Goal: Find specific page/section: Find specific page/section

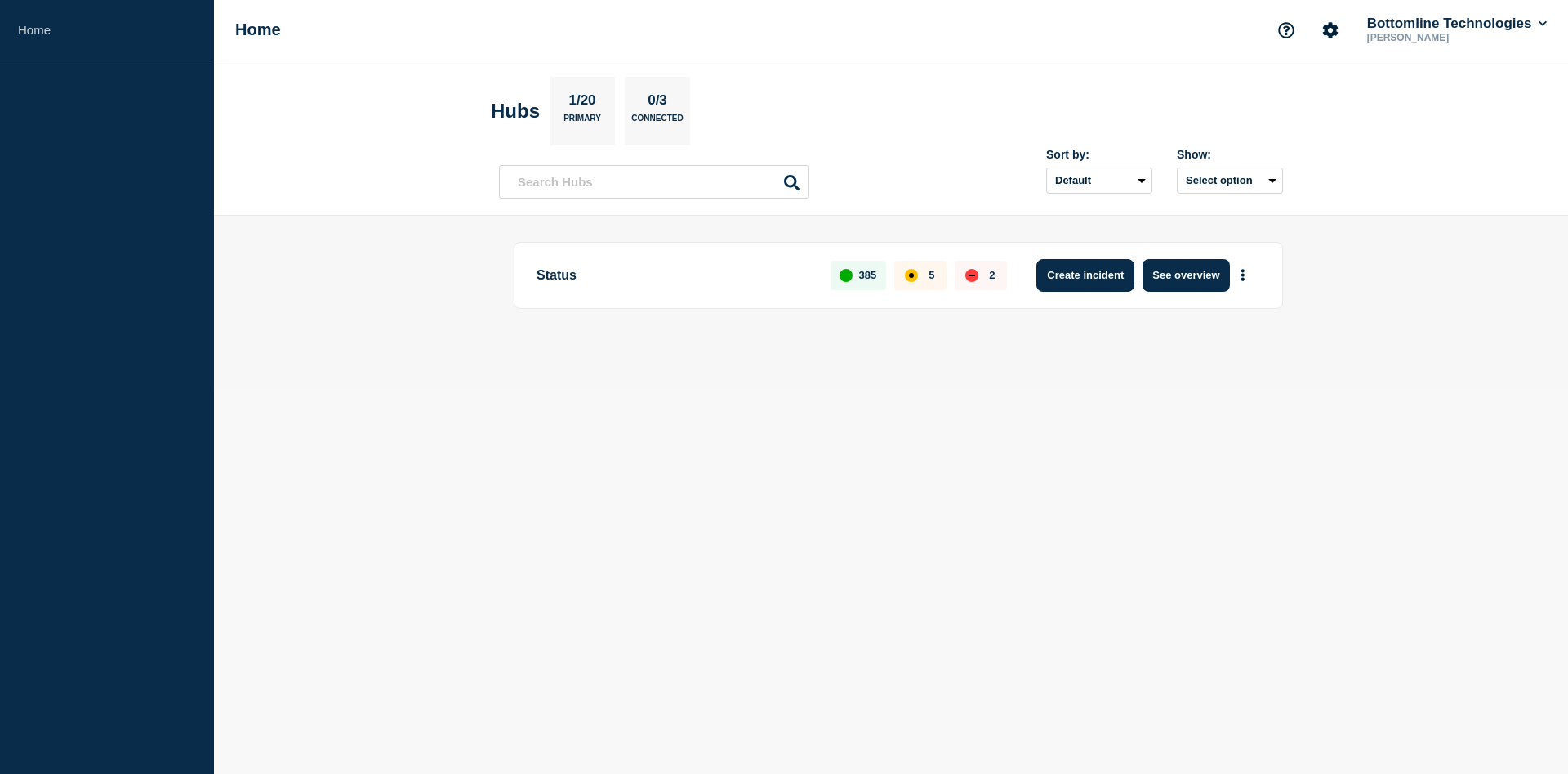
click at [1078, 283] on button "Create incident" at bounding box center [1084, 275] width 98 height 33
click at [1248, 272] on button "More actions" at bounding box center [1242, 275] width 21 height 30
drag, startPoint x: 1256, startPoint y: 276, endPoint x: 1237, endPoint y: 284, distance: 20.6
click at [1256, 277] on div "Create incident See overview" at bounding box center [1143, 275] width 236 height 33
click at [1241, 284] on button "More actions" at bounding box center [1242, 275] width 21 height 30
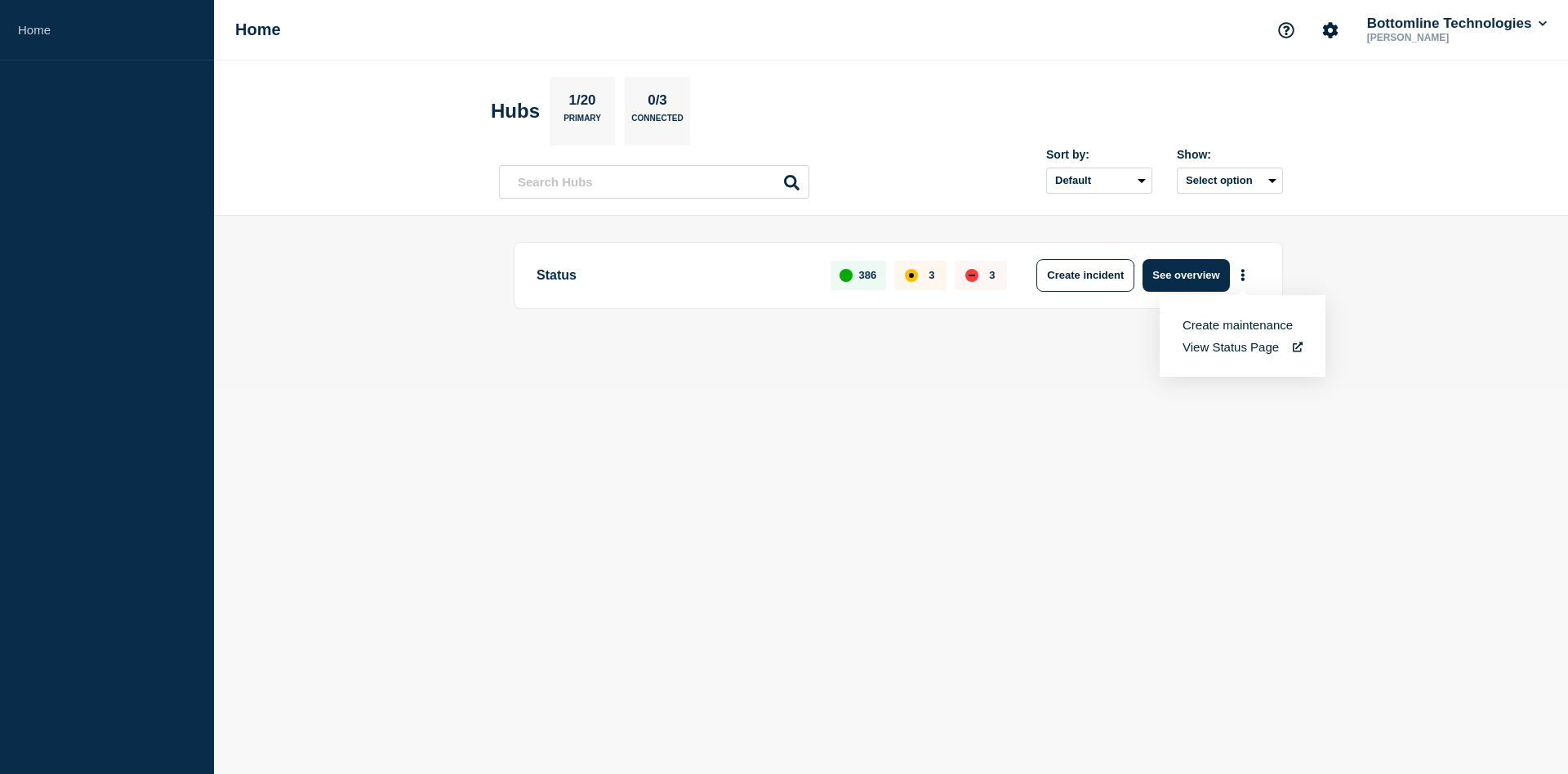
click at [1227, 329] on button "Create maintenance" at bounding box center [1237, 324] width 110 height 14
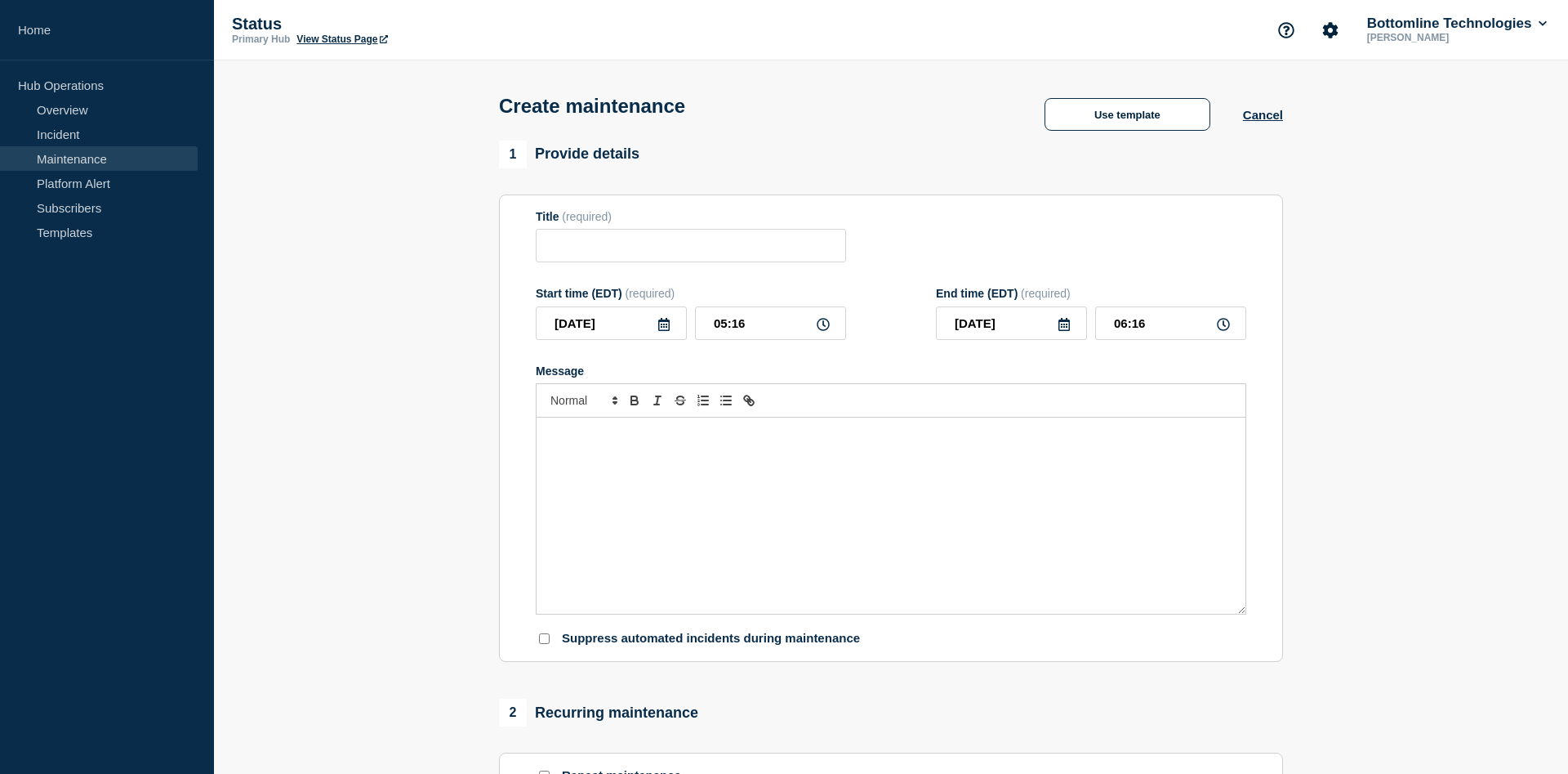
click at [74, 163] on link "Maintenance" at bounding box center [99, 158] width 198 height 24
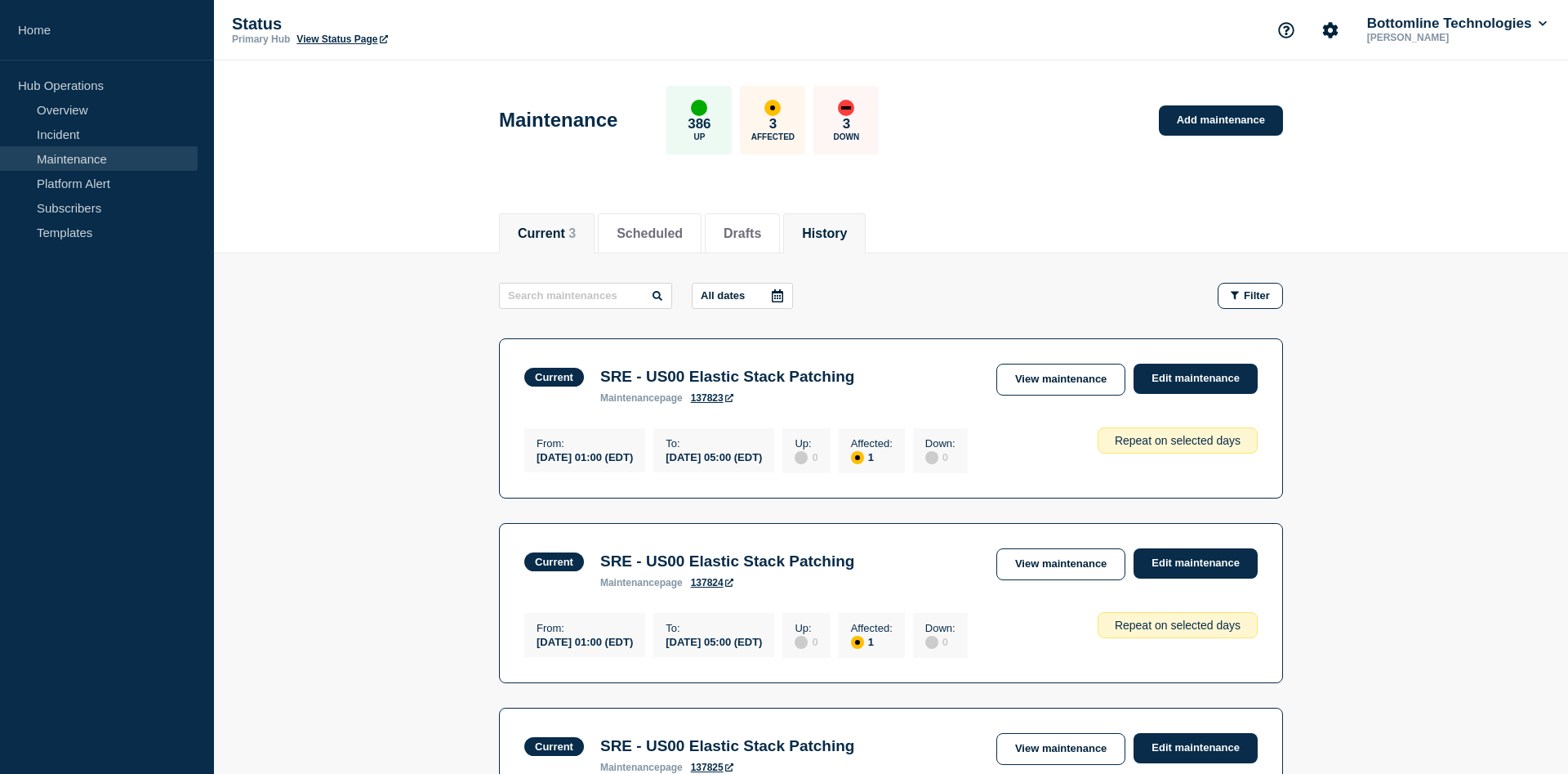
click at [847, 227] on button "History" at bounding box center [825, 234] width 45 height 15
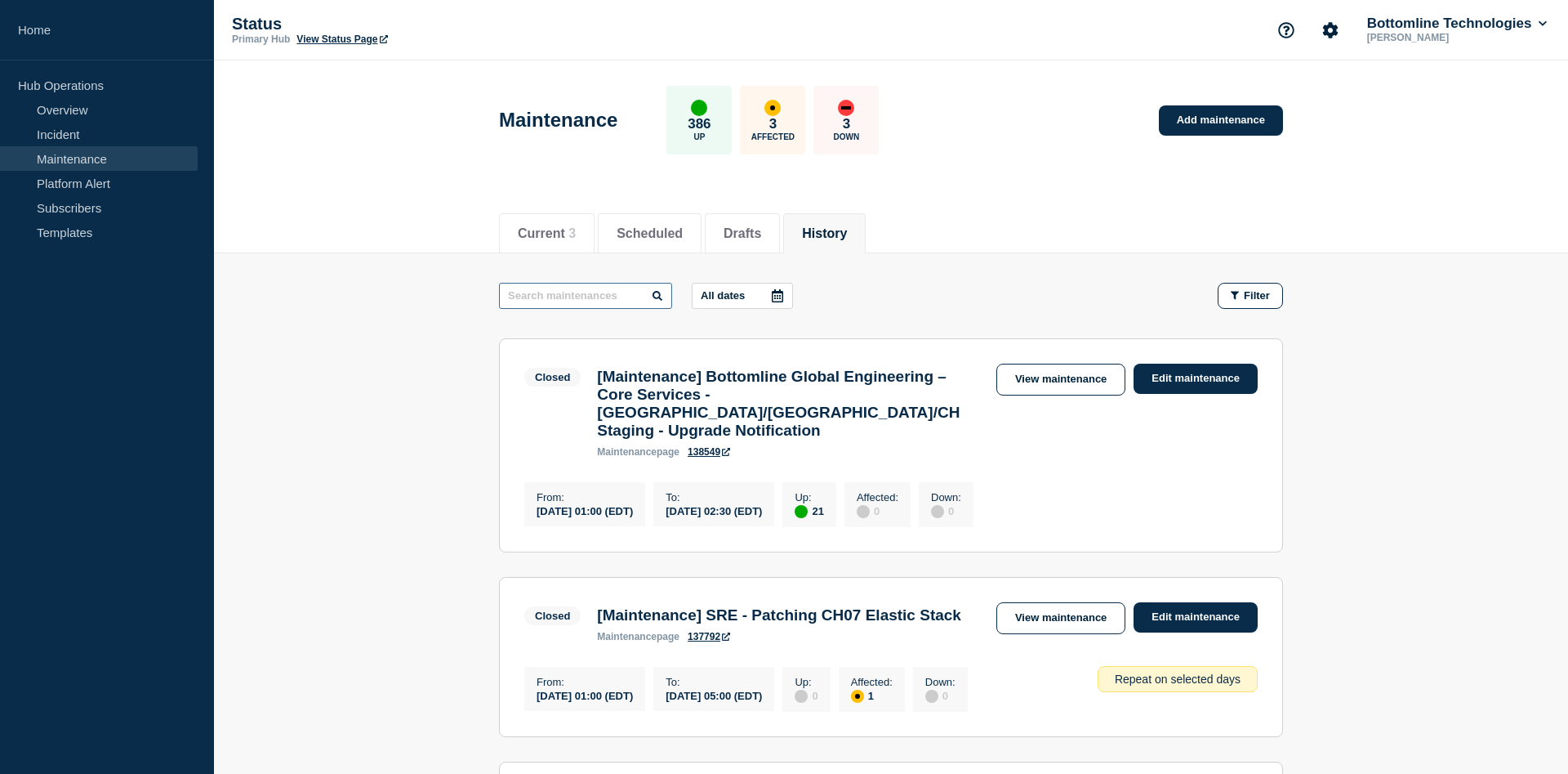
click at [547, 293] on input "text" at bounding box center [585, 295] width 173 height 26
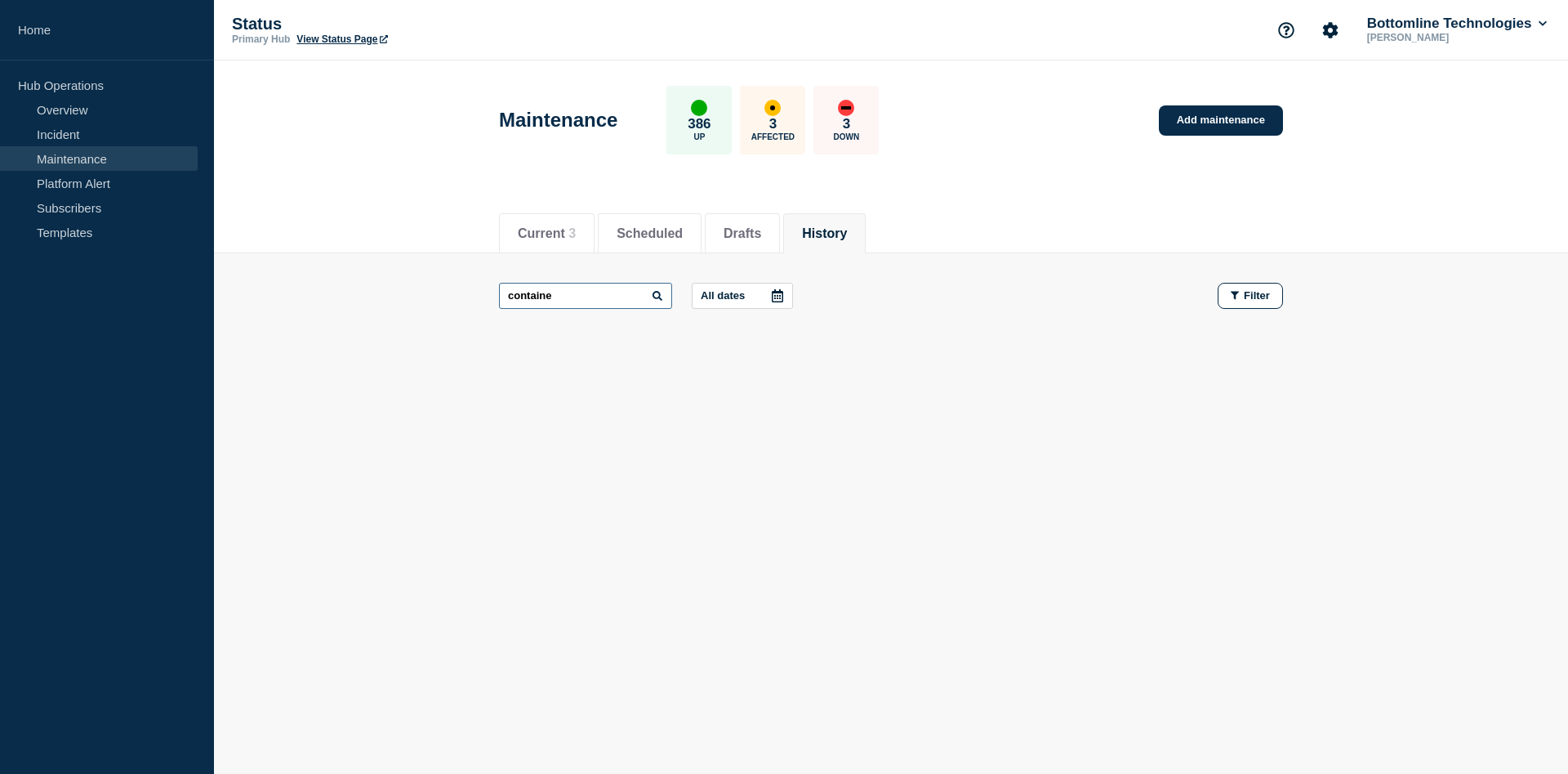
type input "containe"
drag, startPoint x: 590, startPoint y: 297, endPoint x: 397, endPoint y: 299, distance: 193.0
click at [499, 299] on input "containe" at bounding box center [585, 295] width 173 height 26
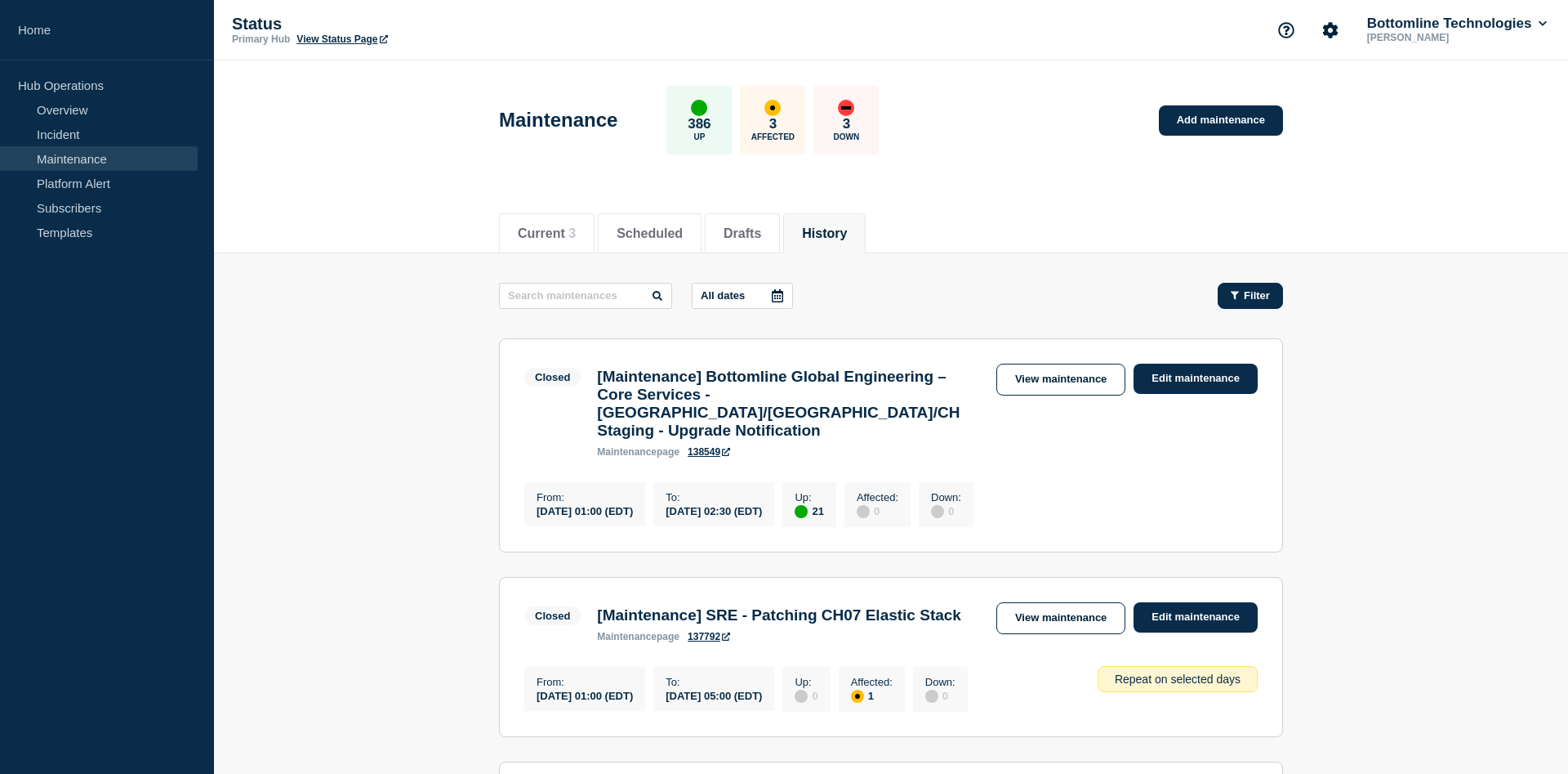
drag, startPoint x: 1261, startPoint y: 299, endPoint x: 1253, endPoint y: 301, distance: 8.2
click at [1260, 298] on span "Filter" at bounding box center [1256, 295] width 26 height 13
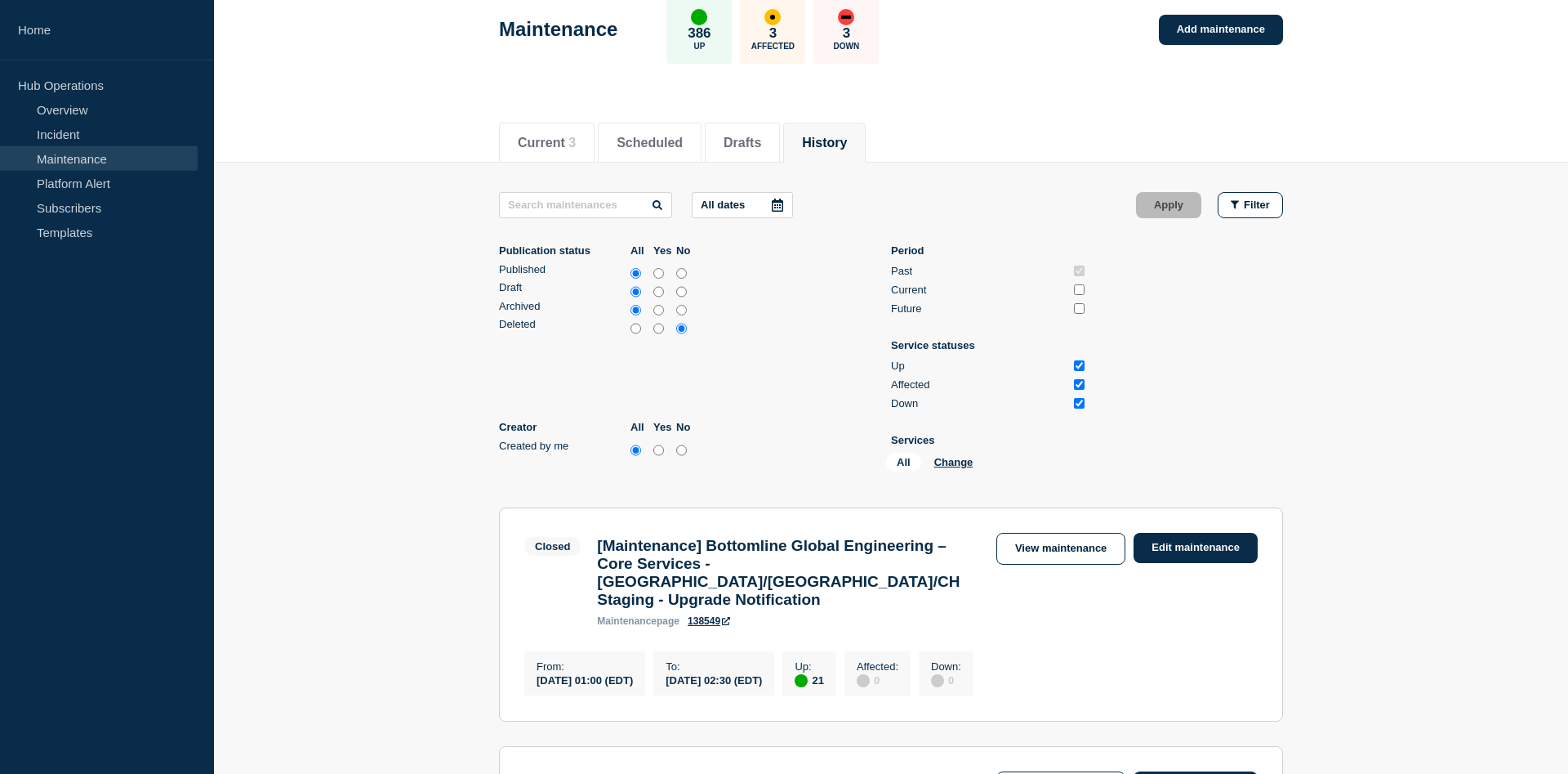
scroll to position [84, 0]
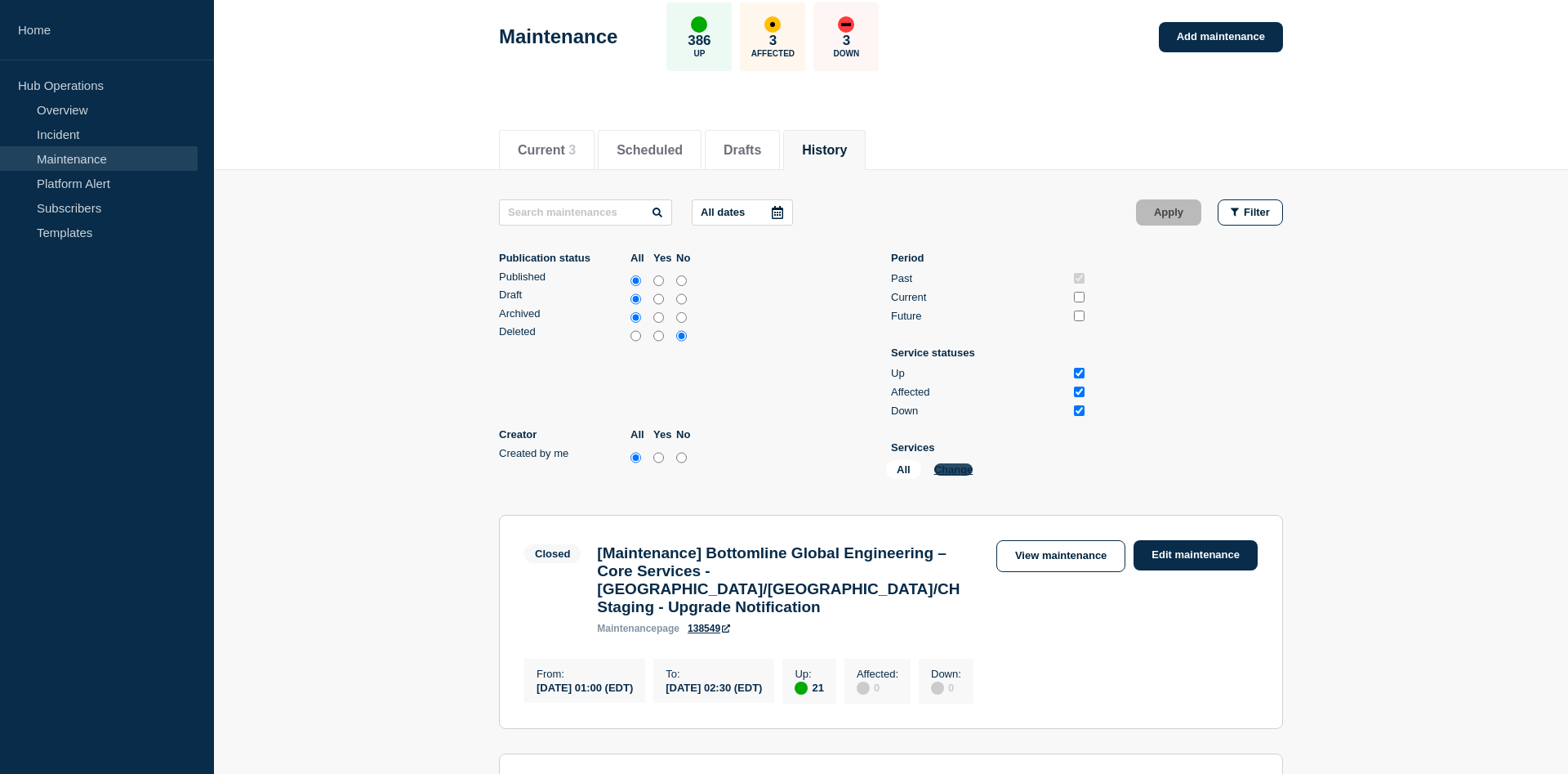
click at [941, 476] on button "Change" at bounding box center [953, 469] width 39 height 13
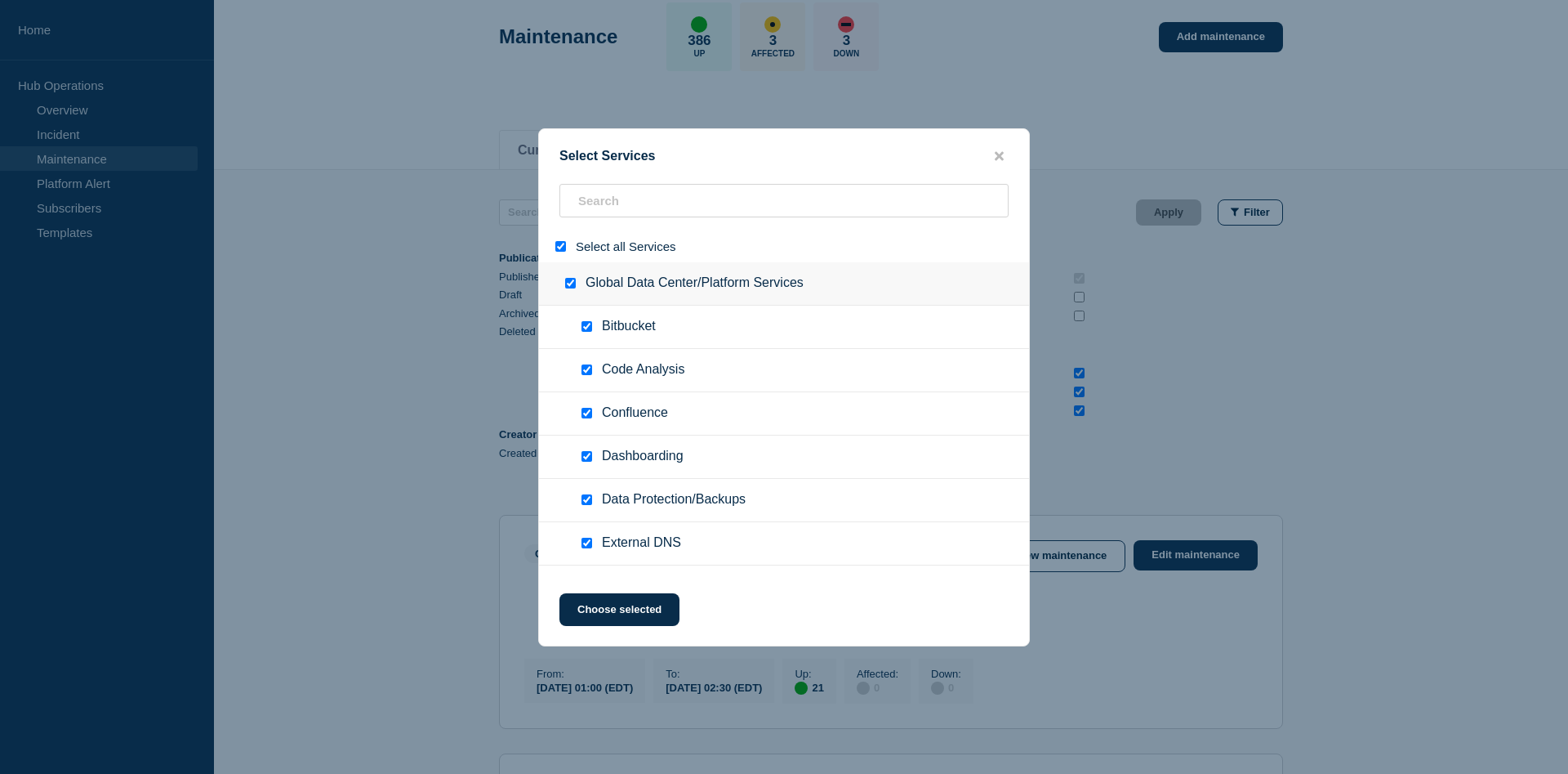
click at [733, 354] on ul "Code Analysis" at bounding box center [784, 370] width 490 height 43
click at [597, 248] on span "Select all Services" at bounding box center [626, 246] width 100 height 14
click at [556, 252] on input "select all" at bounding box center [561, 246] width 11 height 11
checkbox input "false"
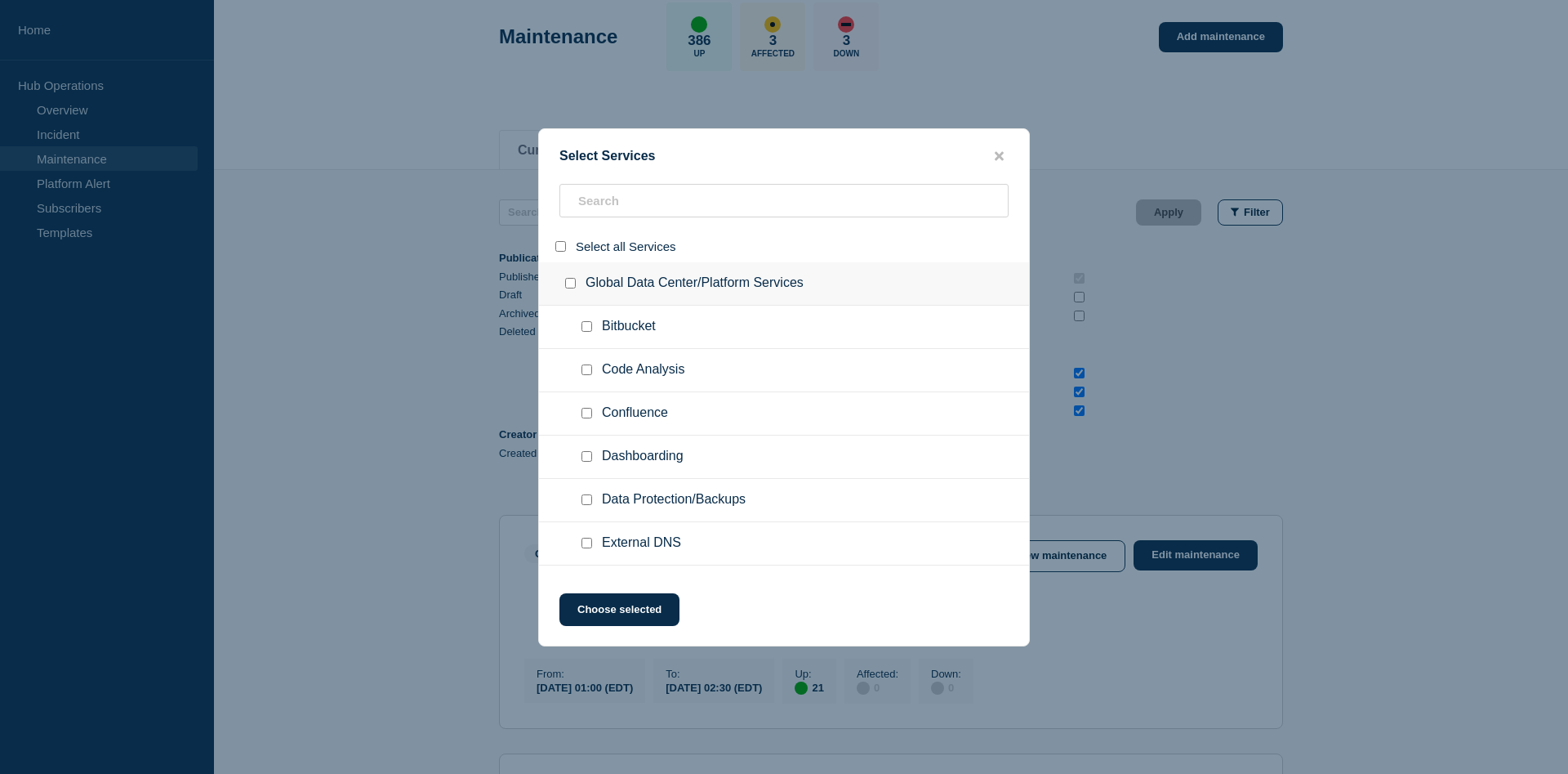
checkbox input "false"
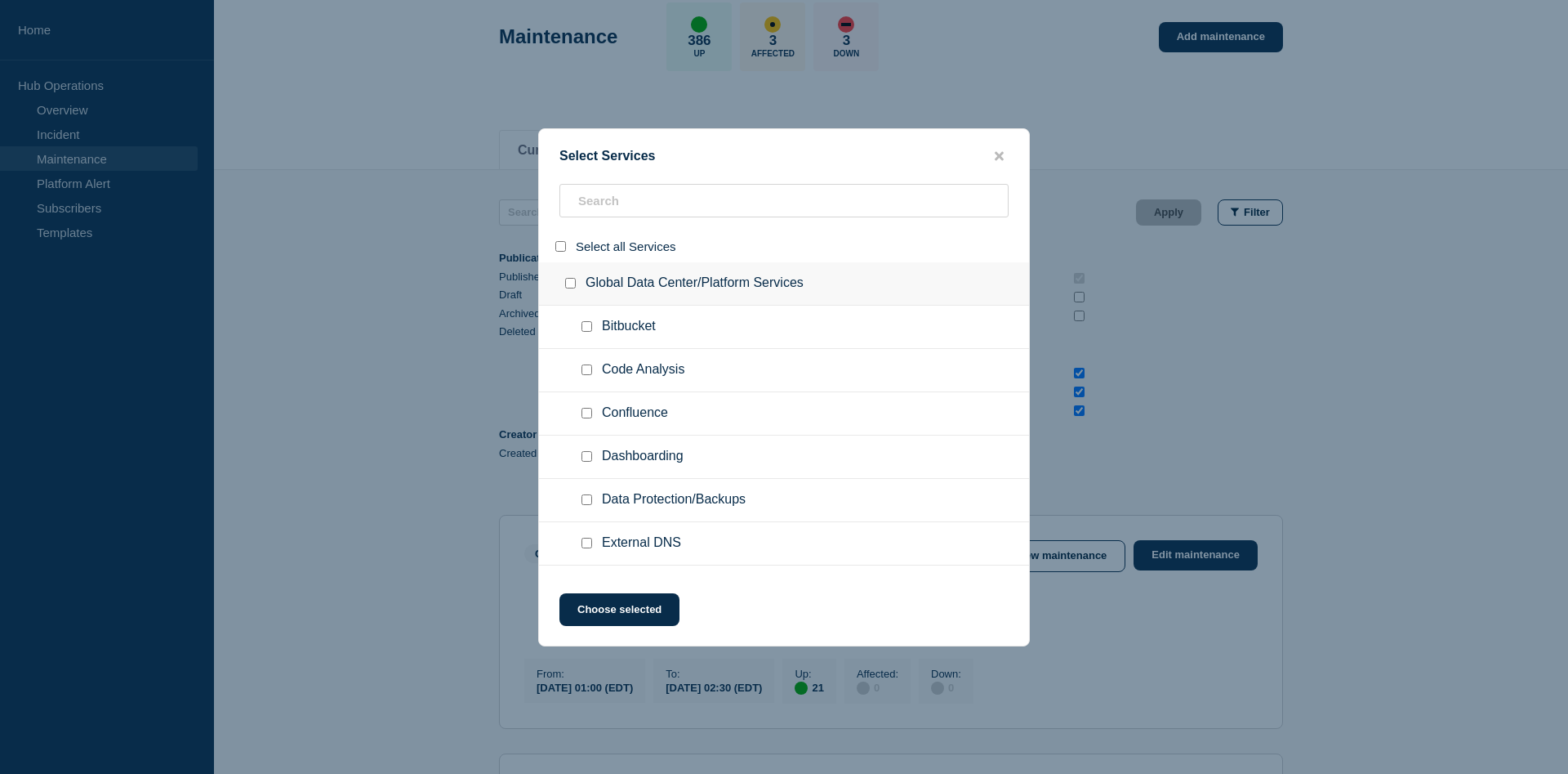
checkbox input "false"
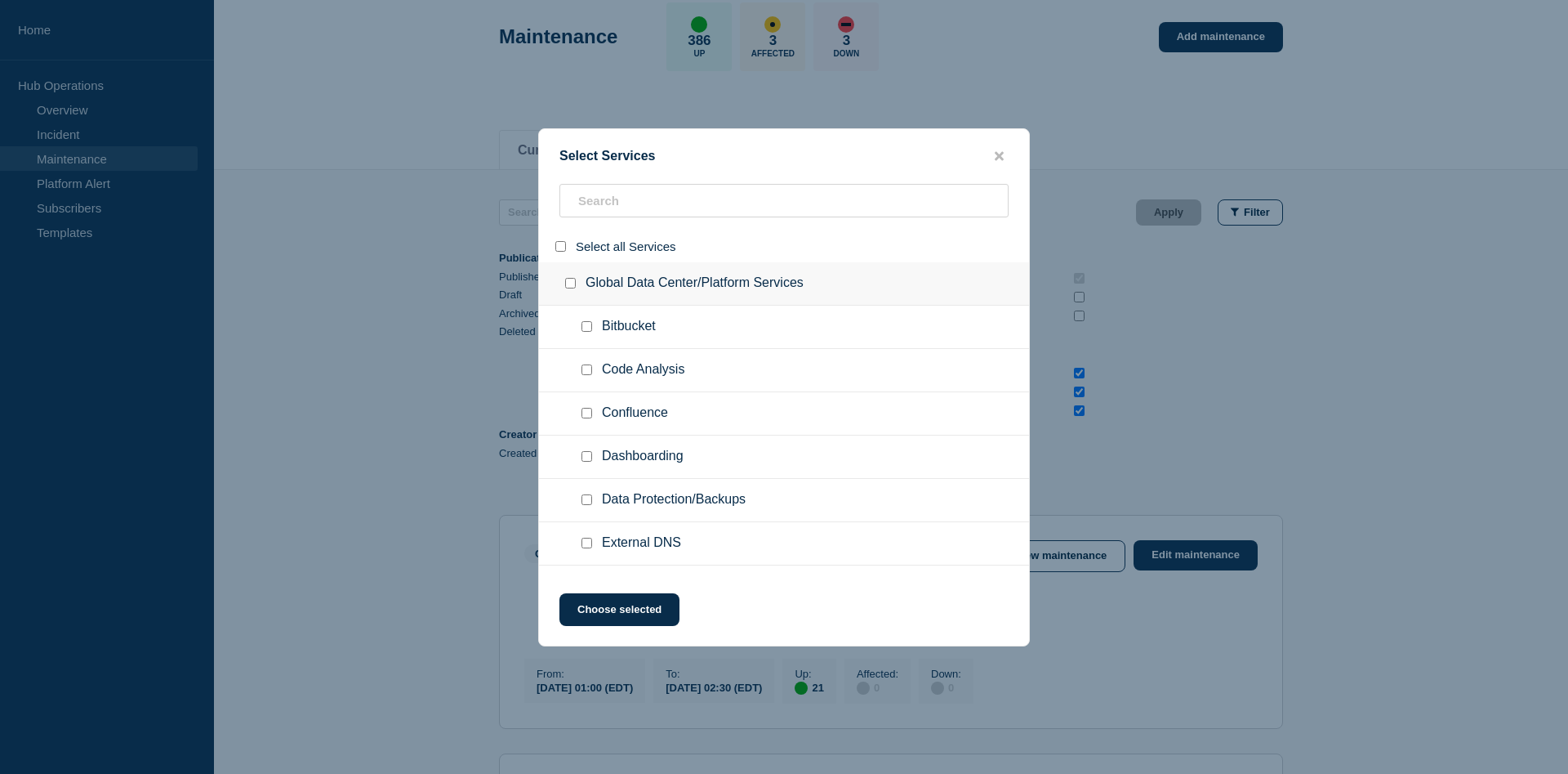
checkbox input "false"
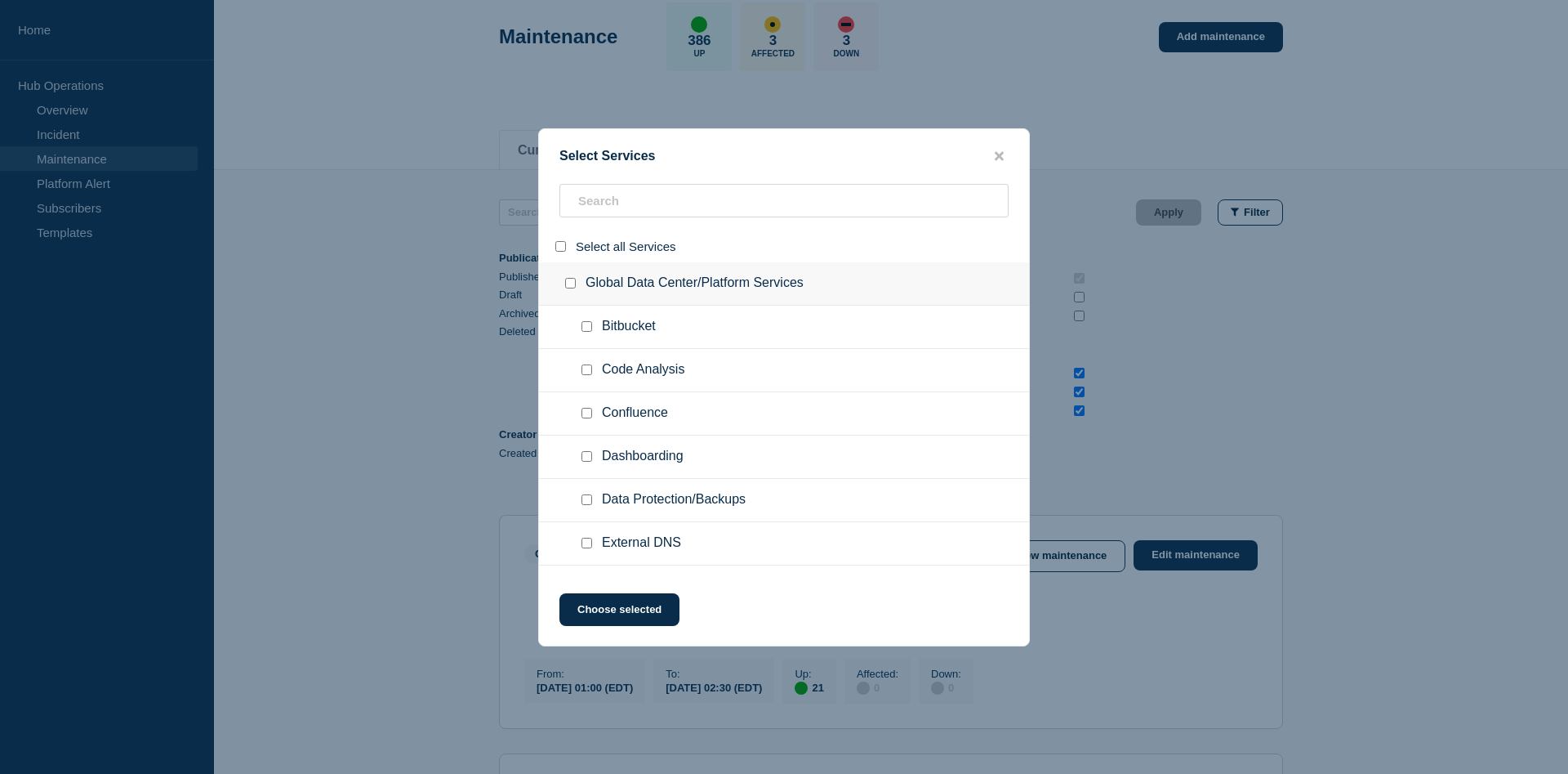
checkbox input "false"
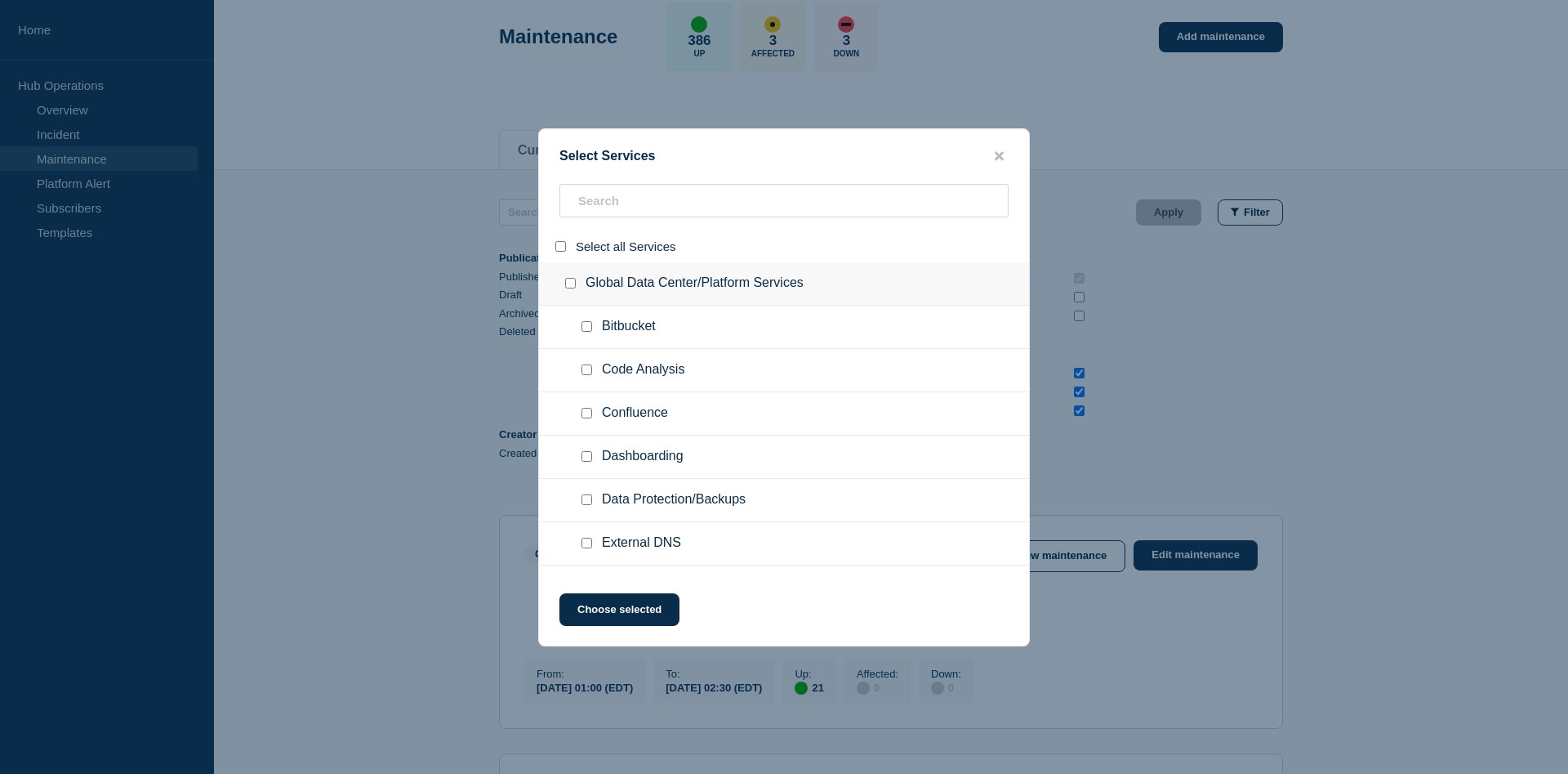
checkbox input "false"
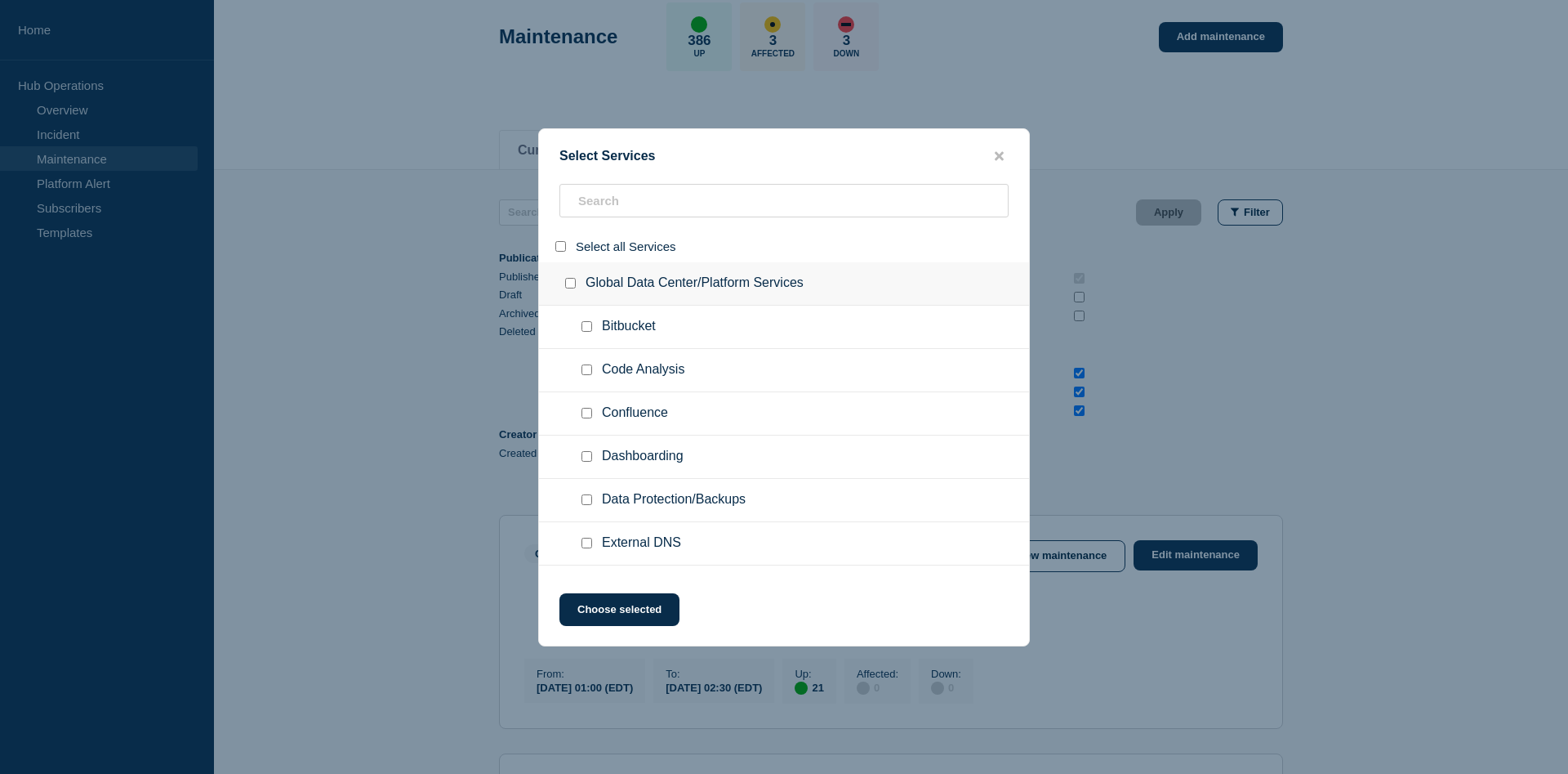
checkbox input "false"
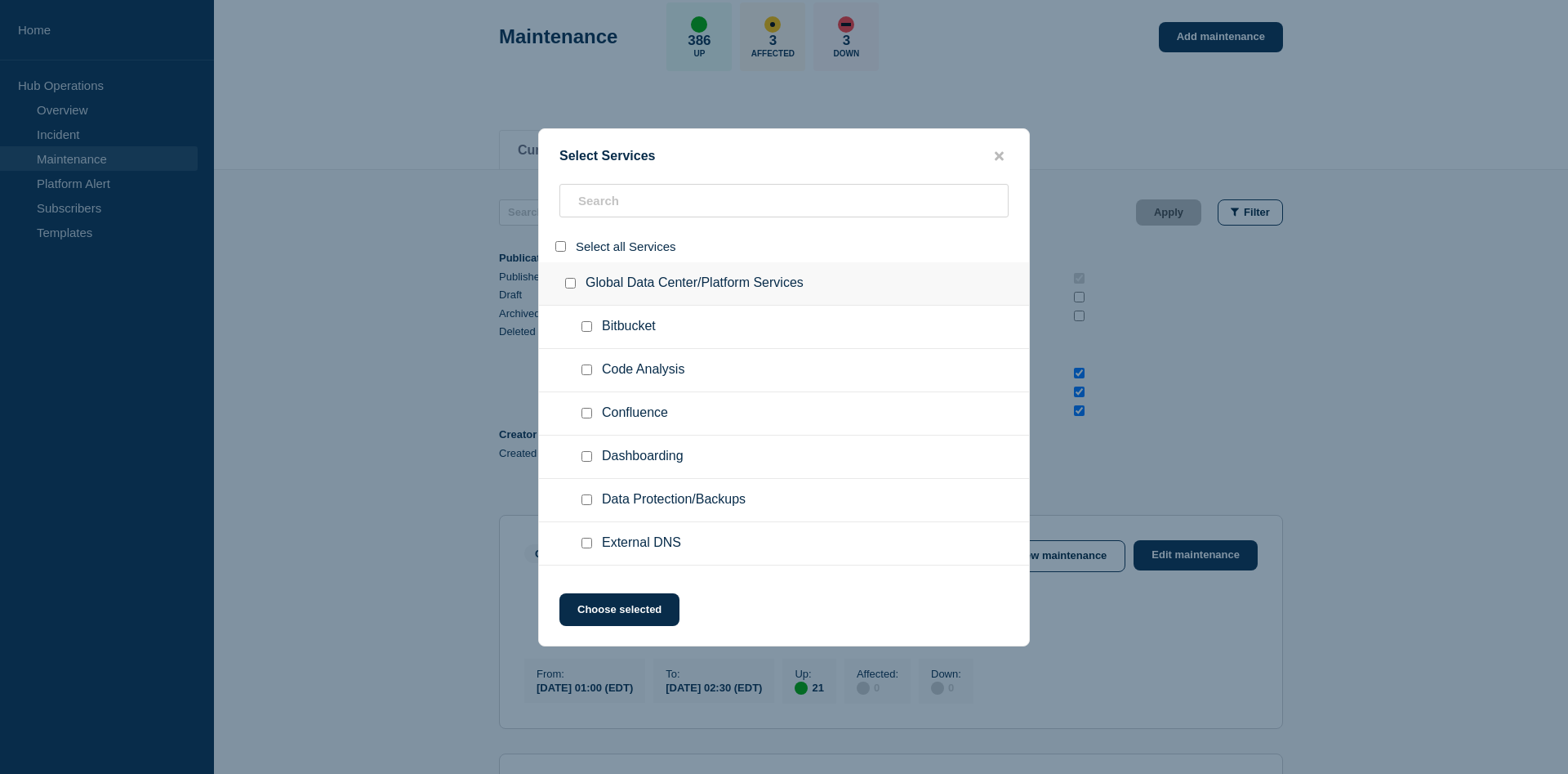
checkbox input "false"
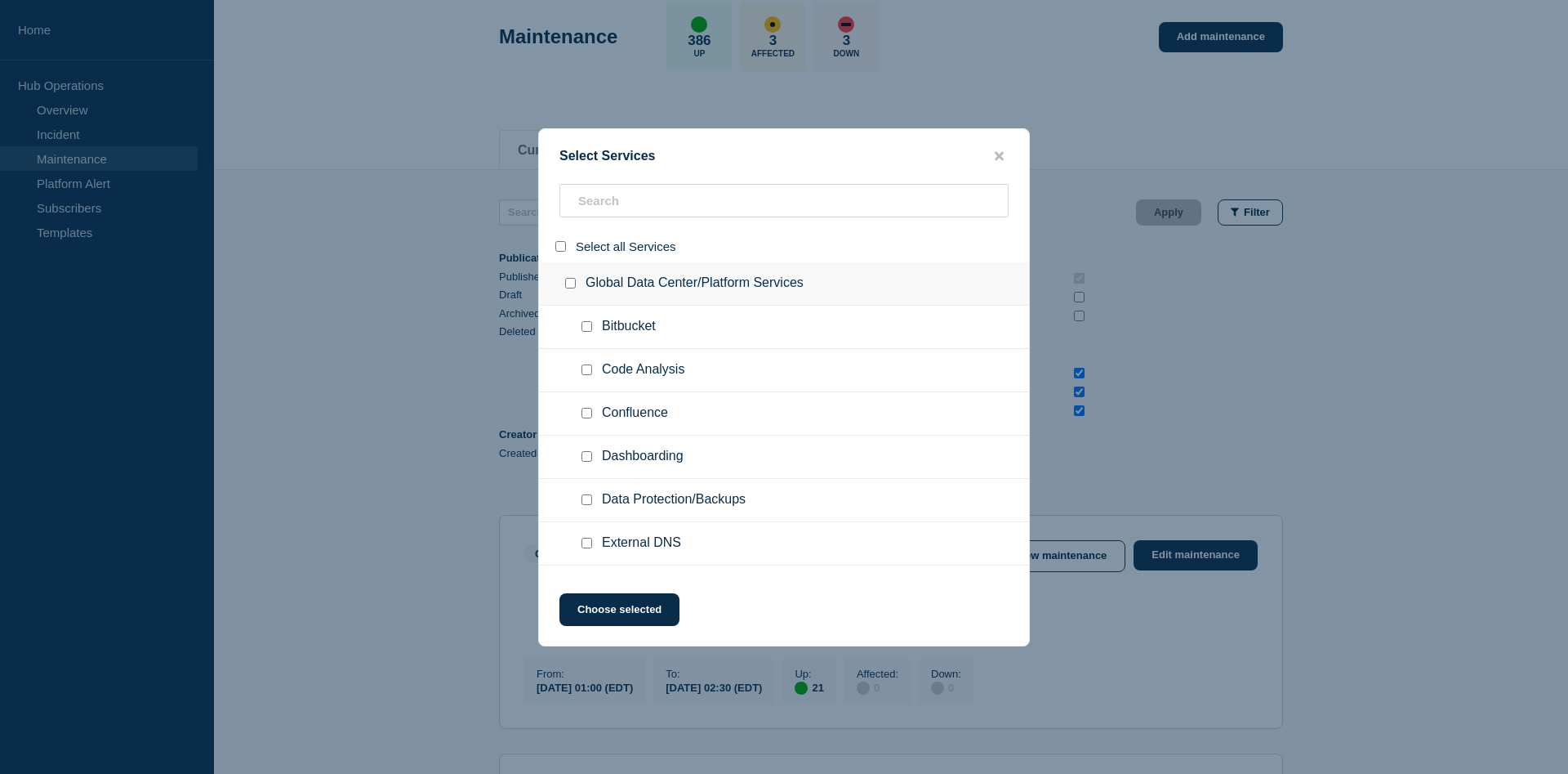
checkbox input "false"
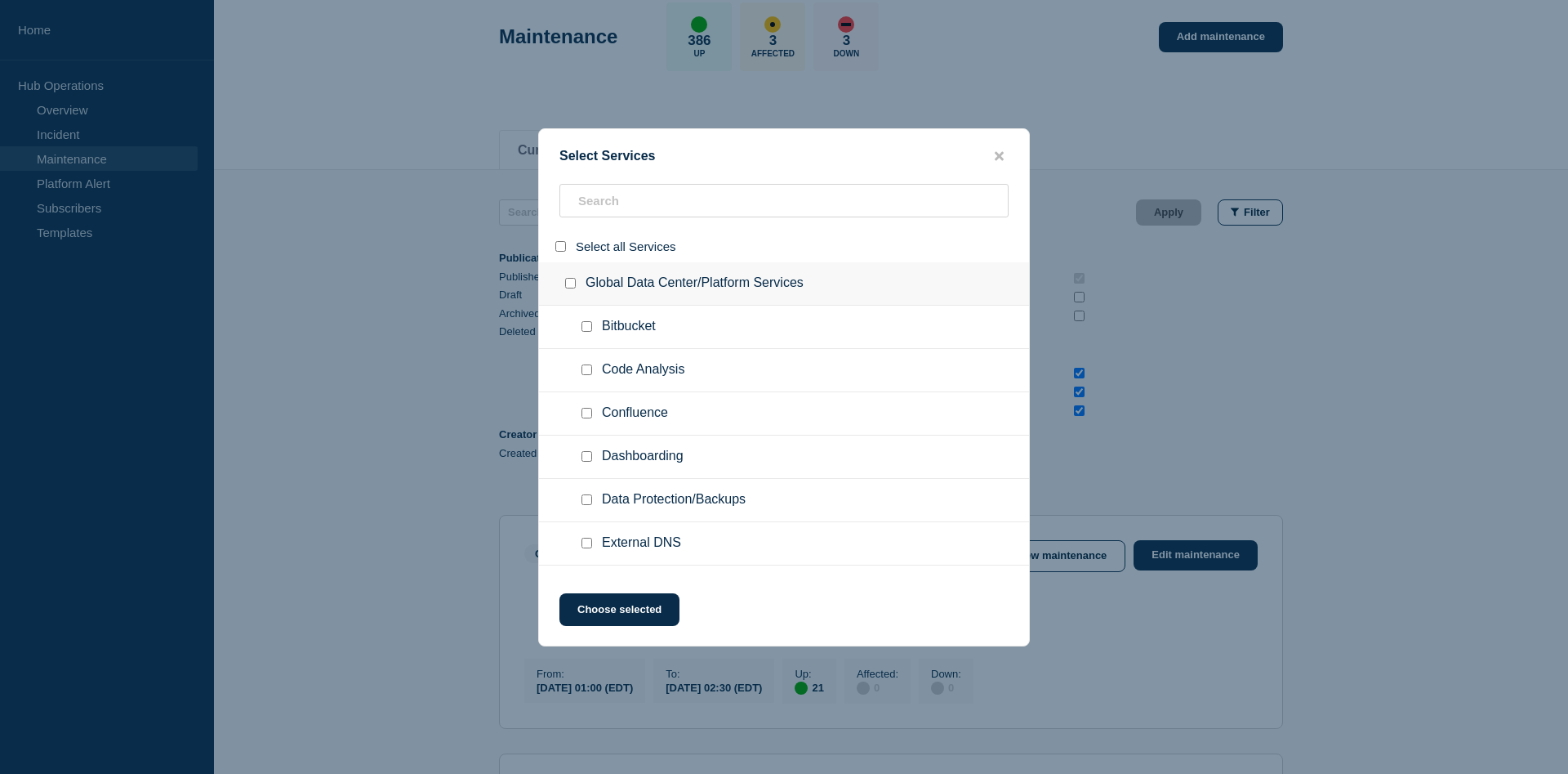
checkbox input "false"
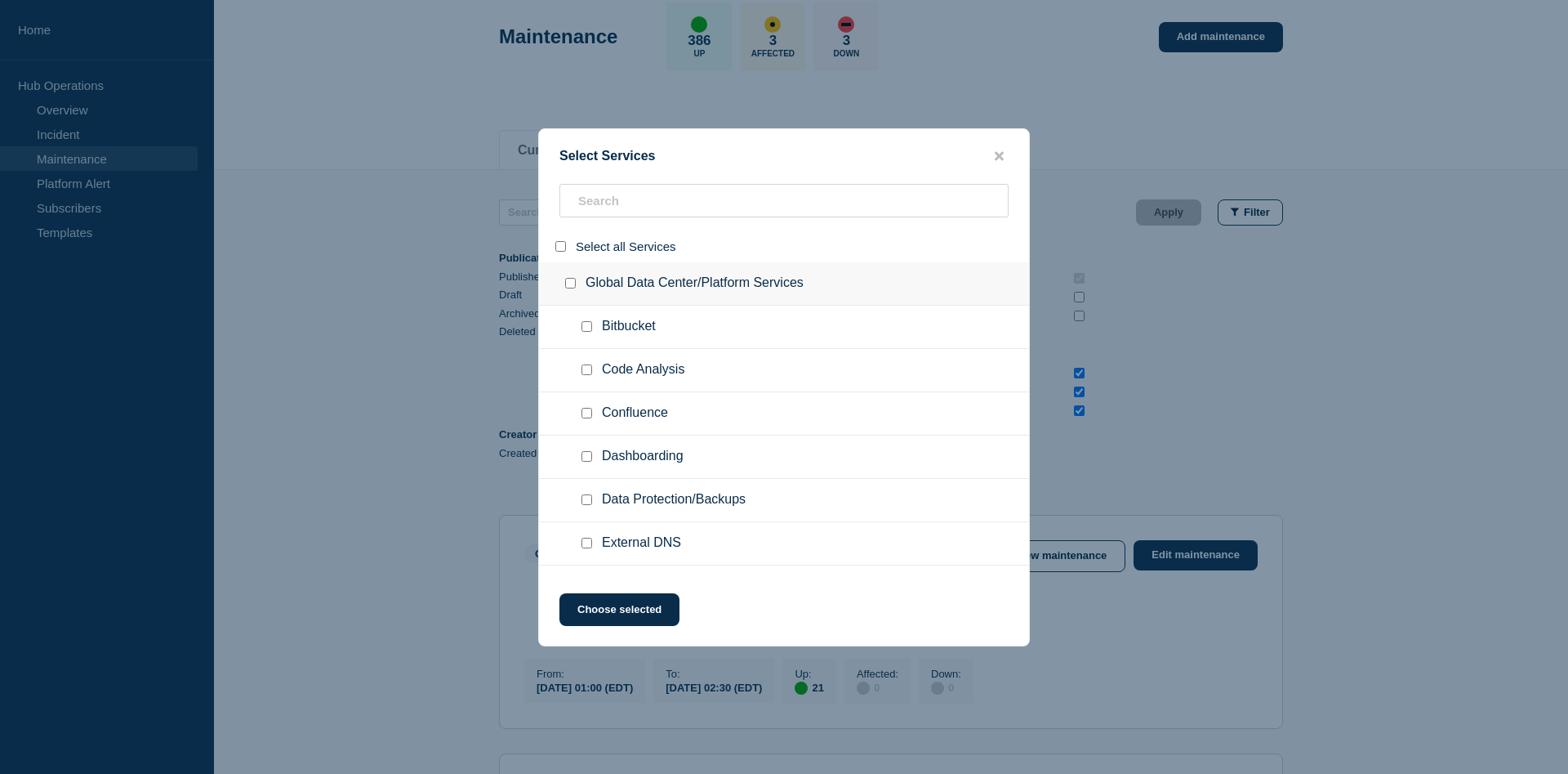
checkbox input "false"
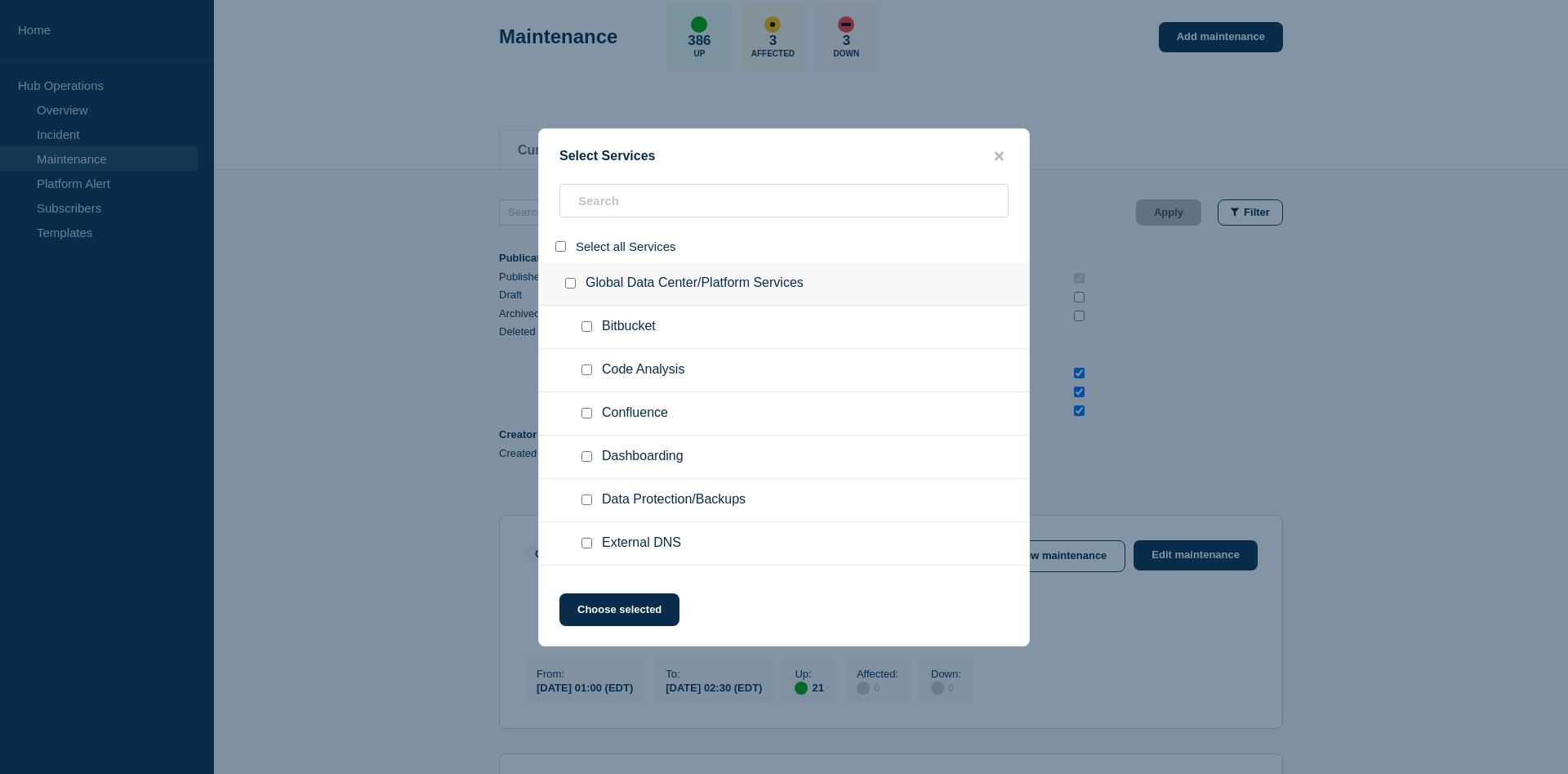
checkbox input "false"
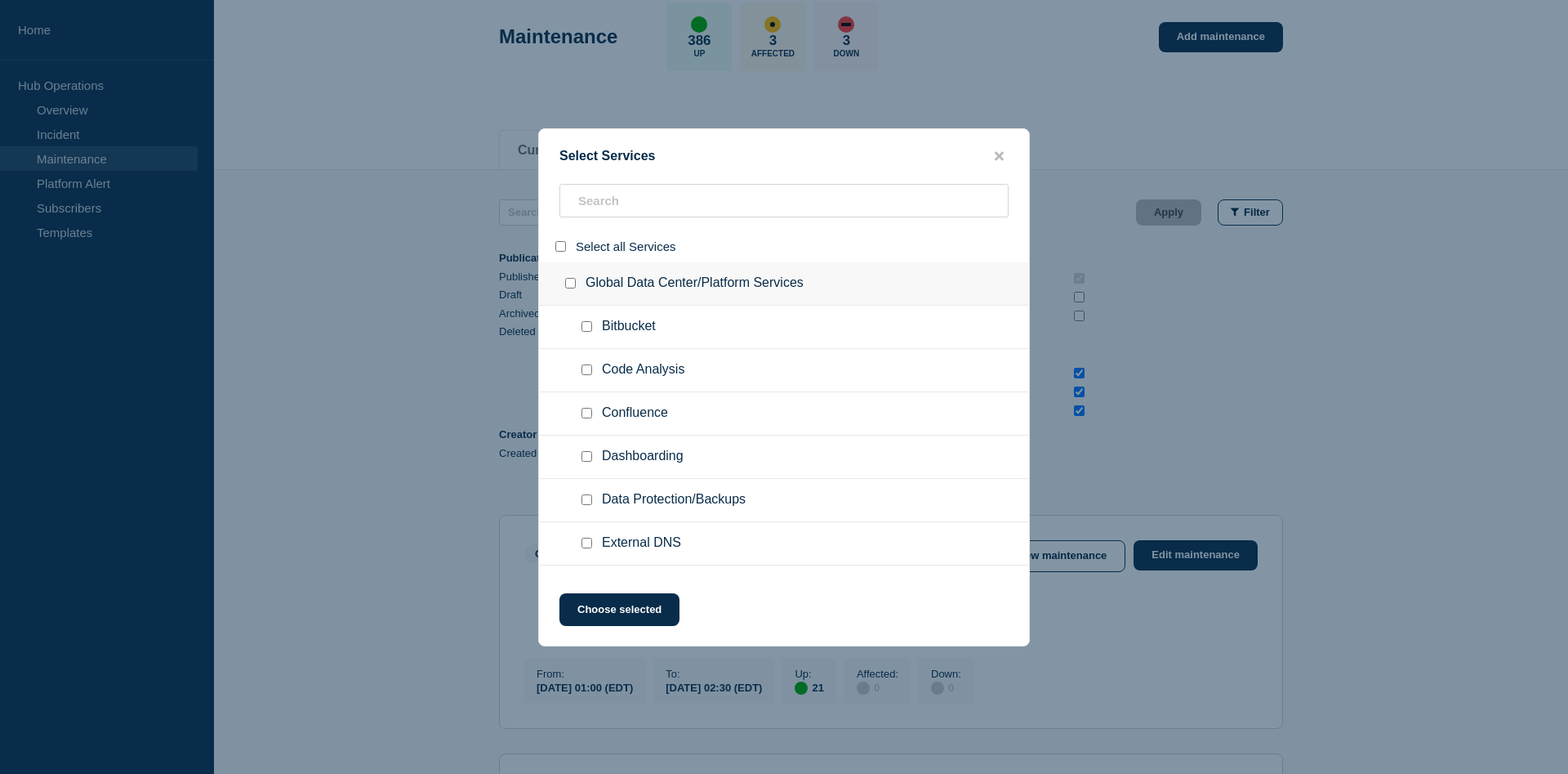
checkbox input "false"
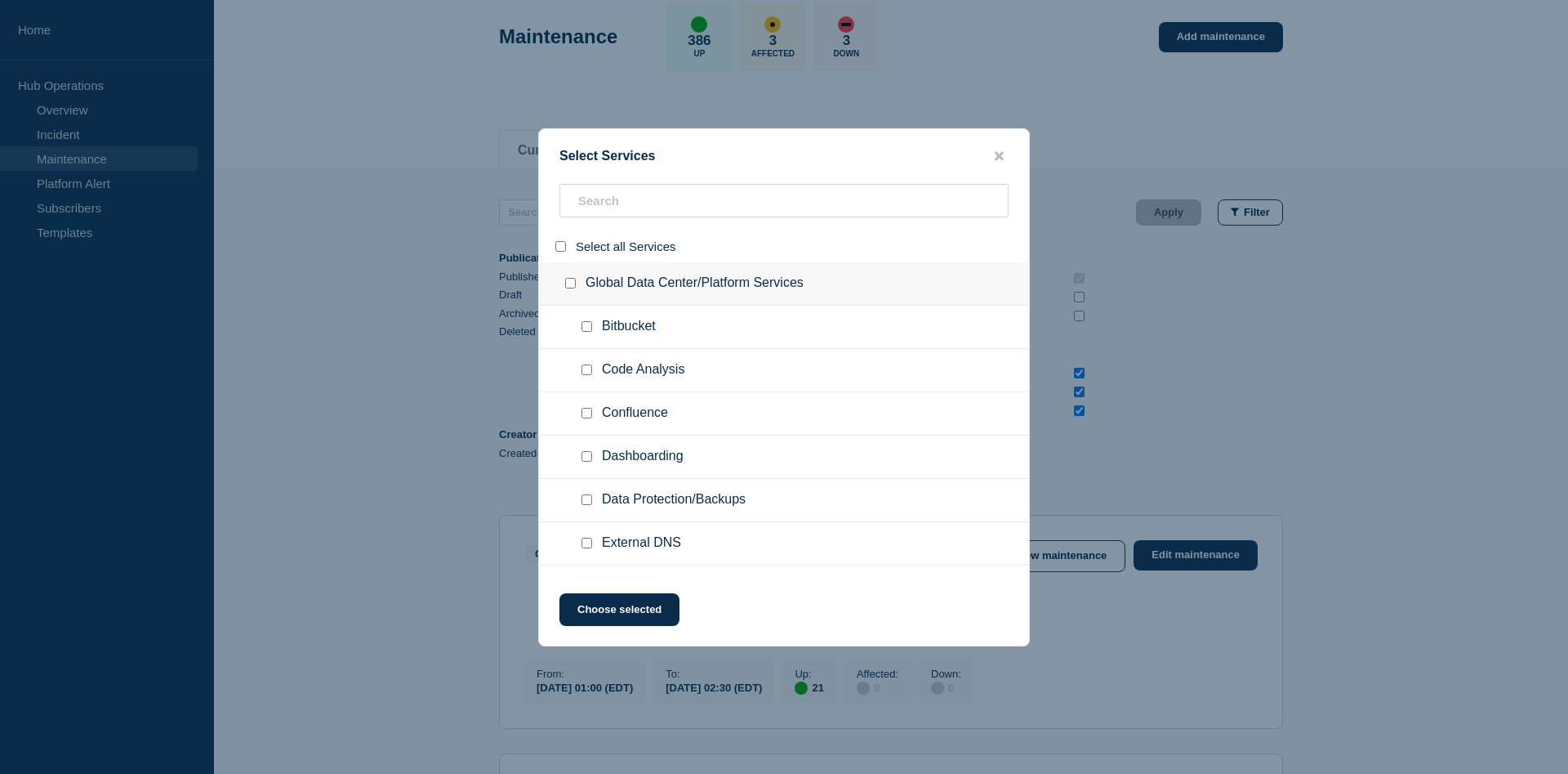
checkbox input "false"
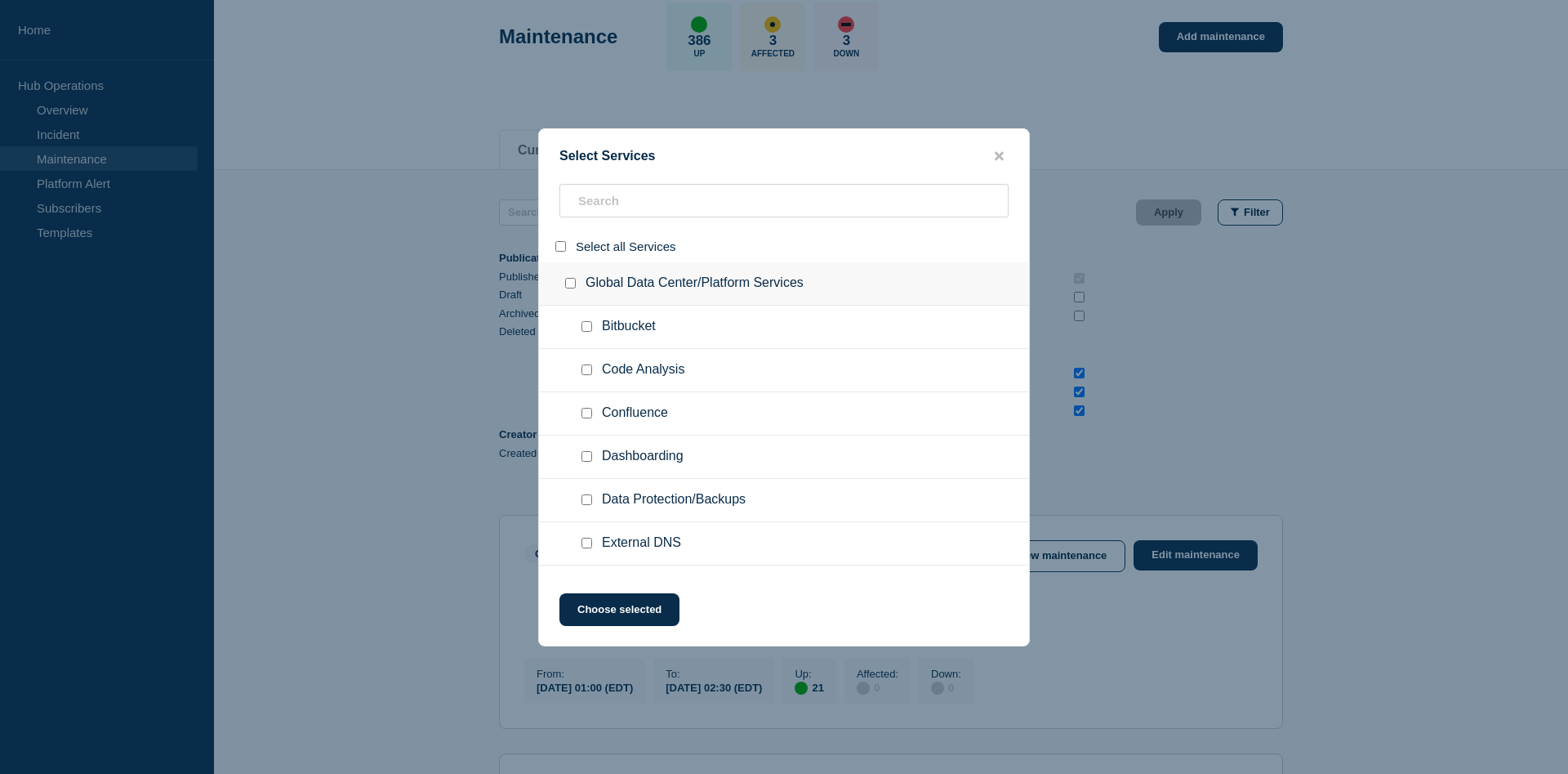
checkbox input "false"
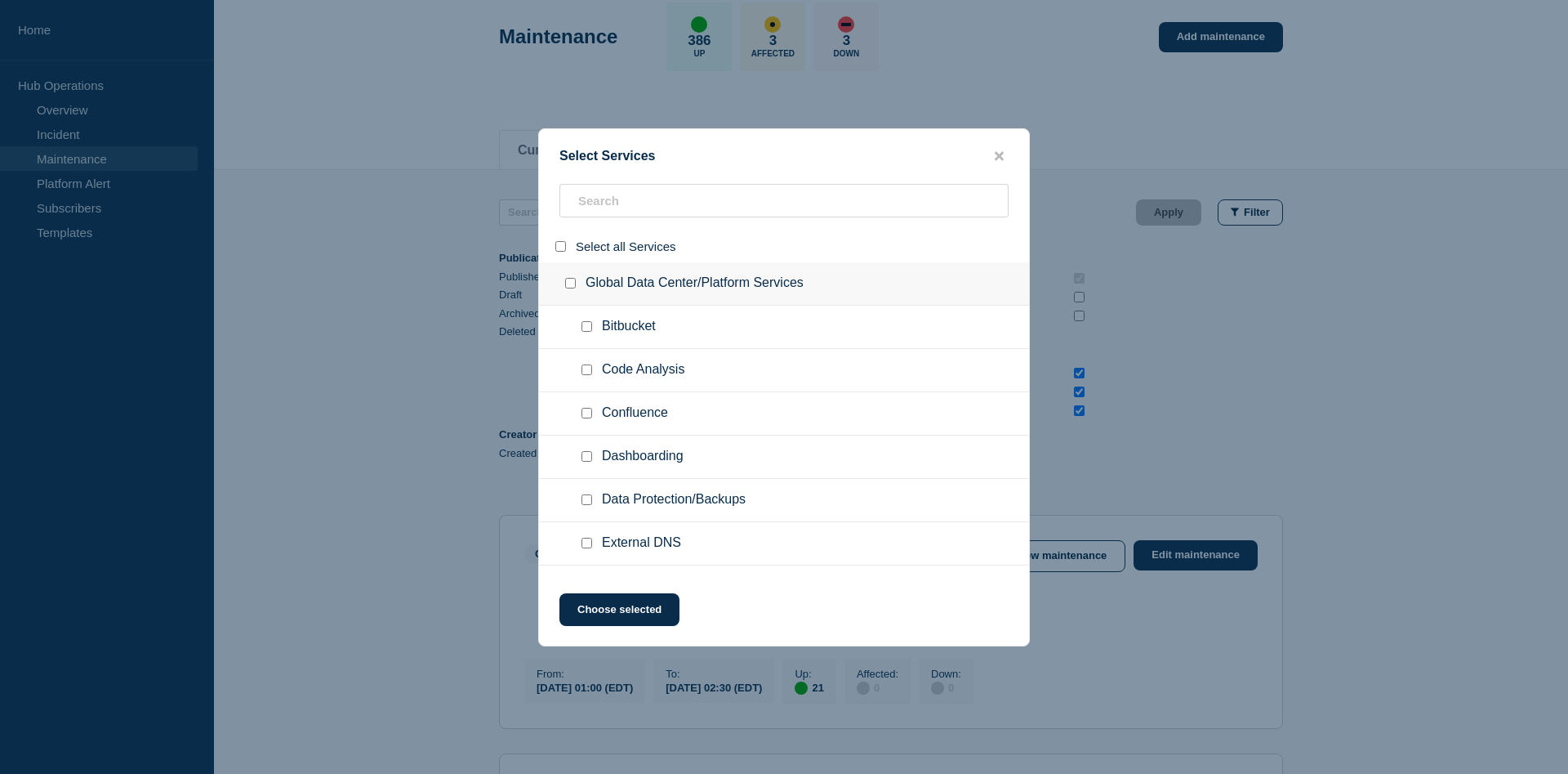
checkbox input "false"
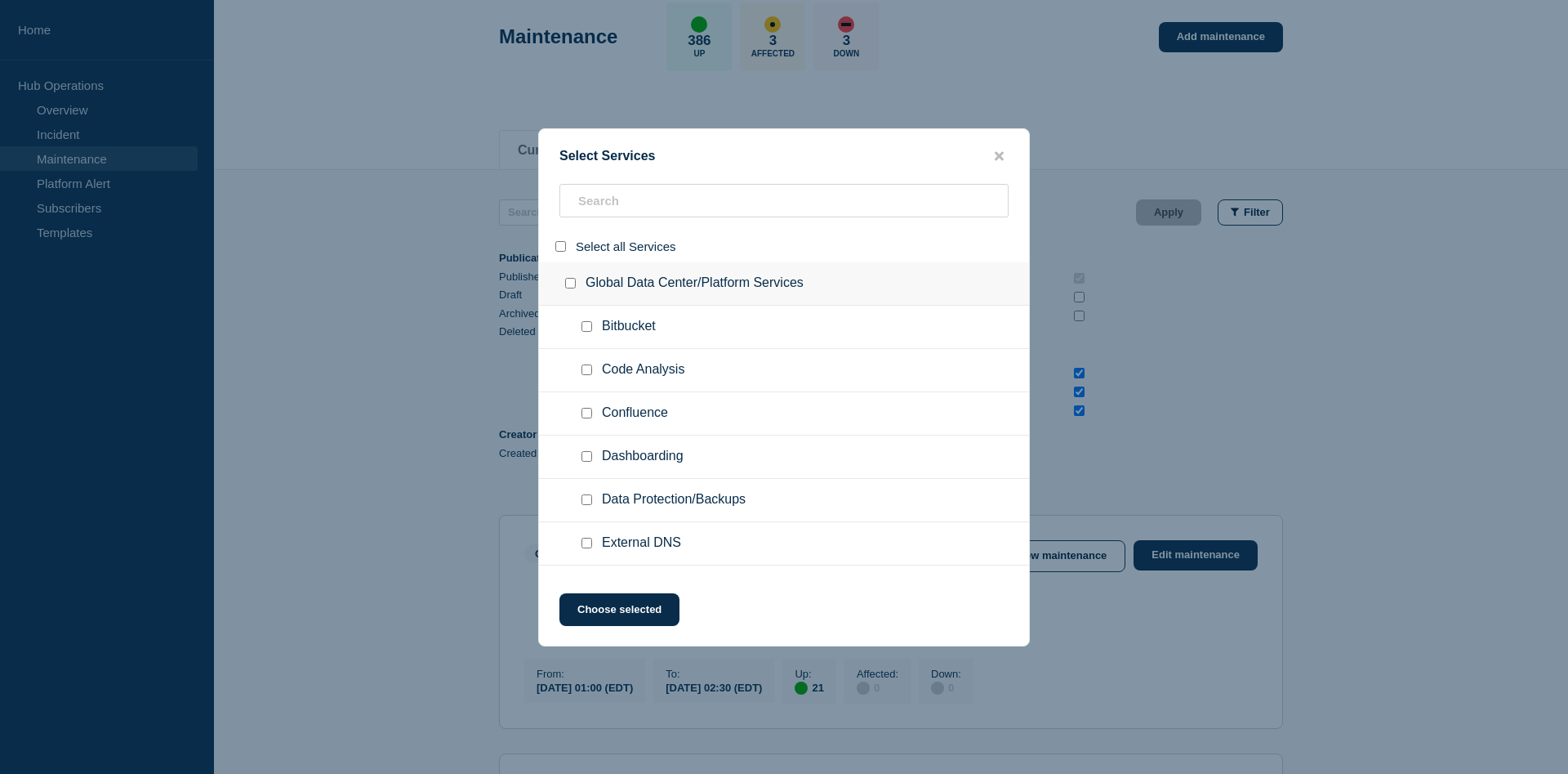
checkbox input "false"
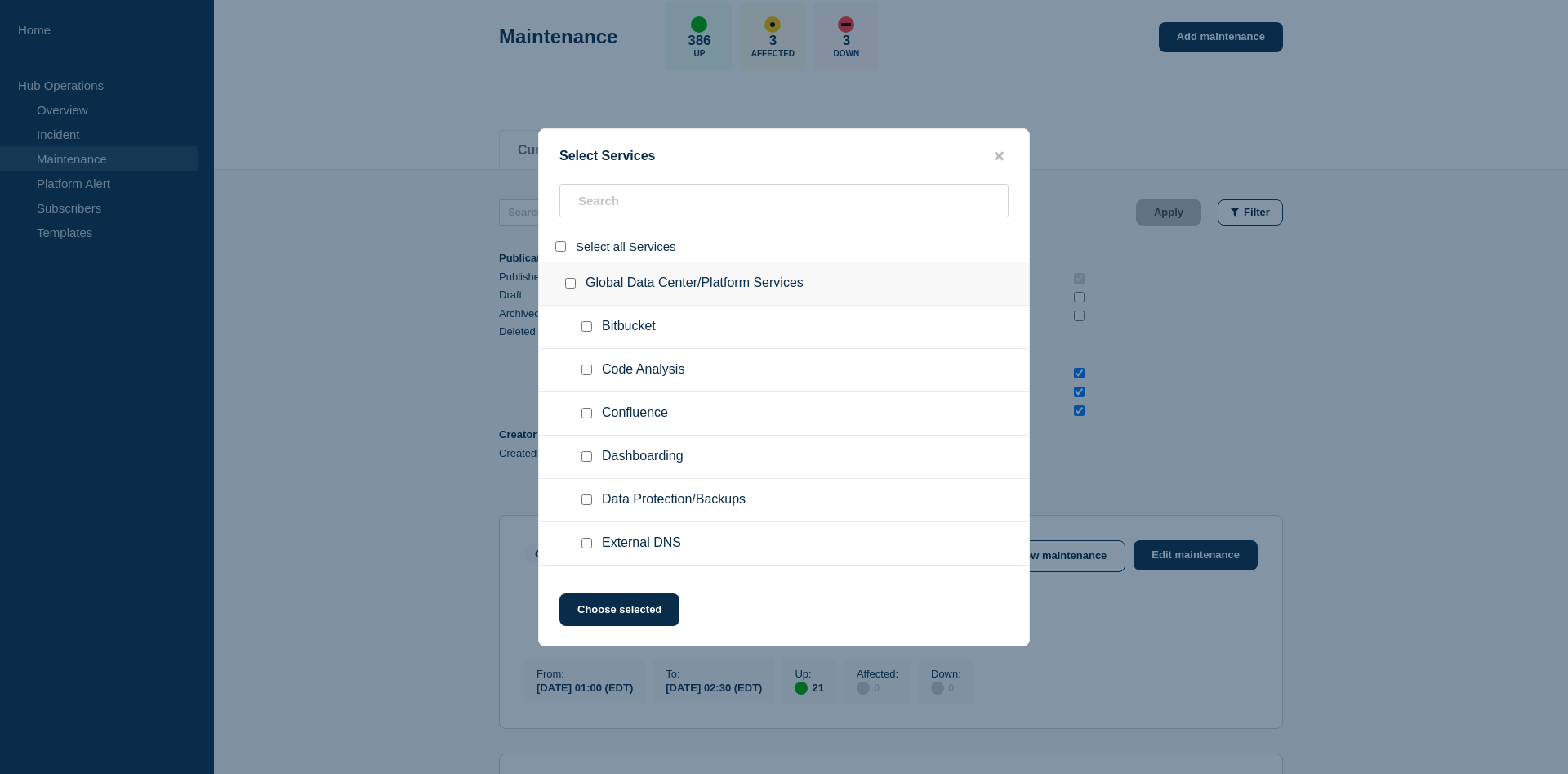
checkbox input "false"
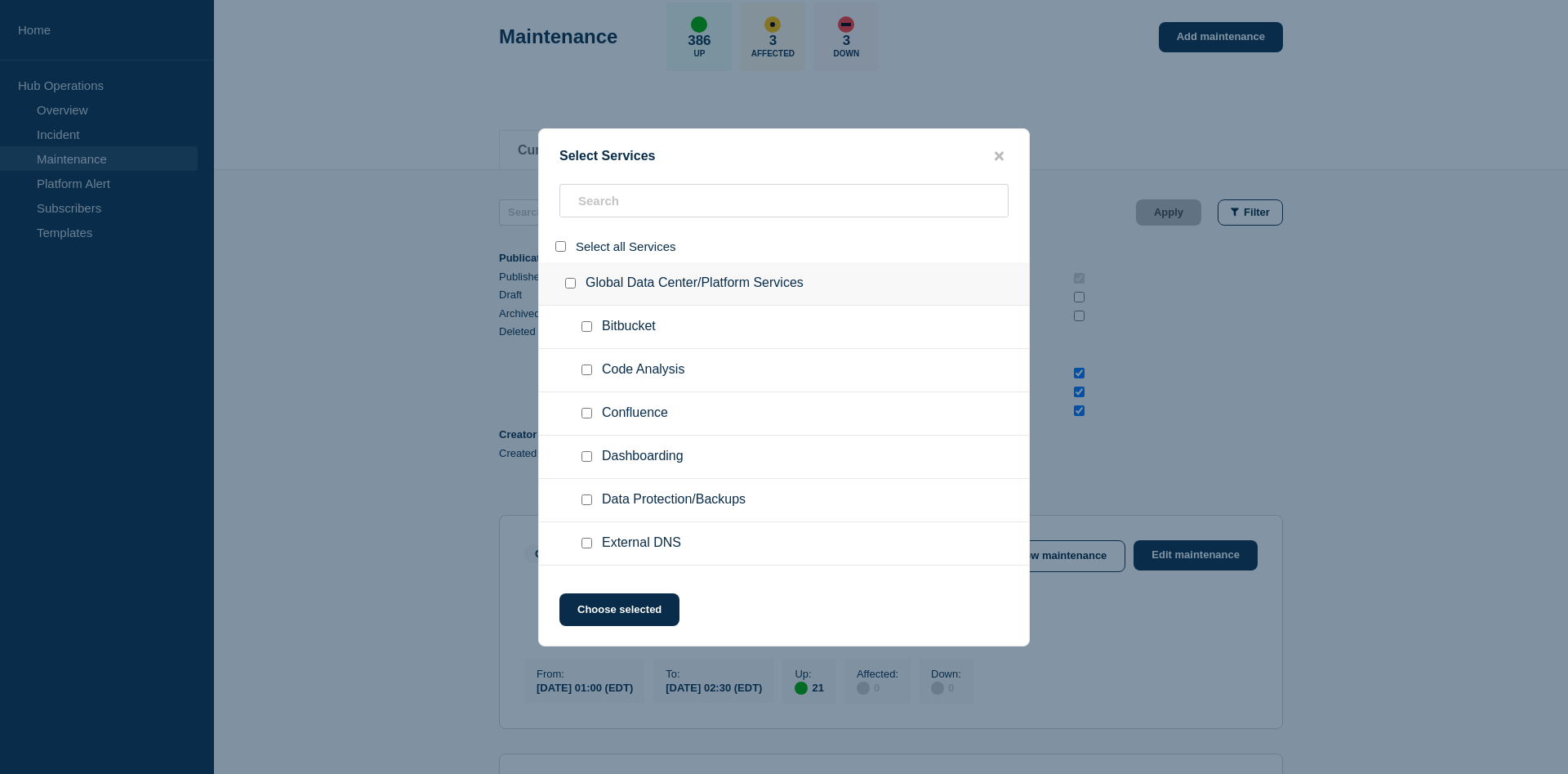
checkbox input "false"
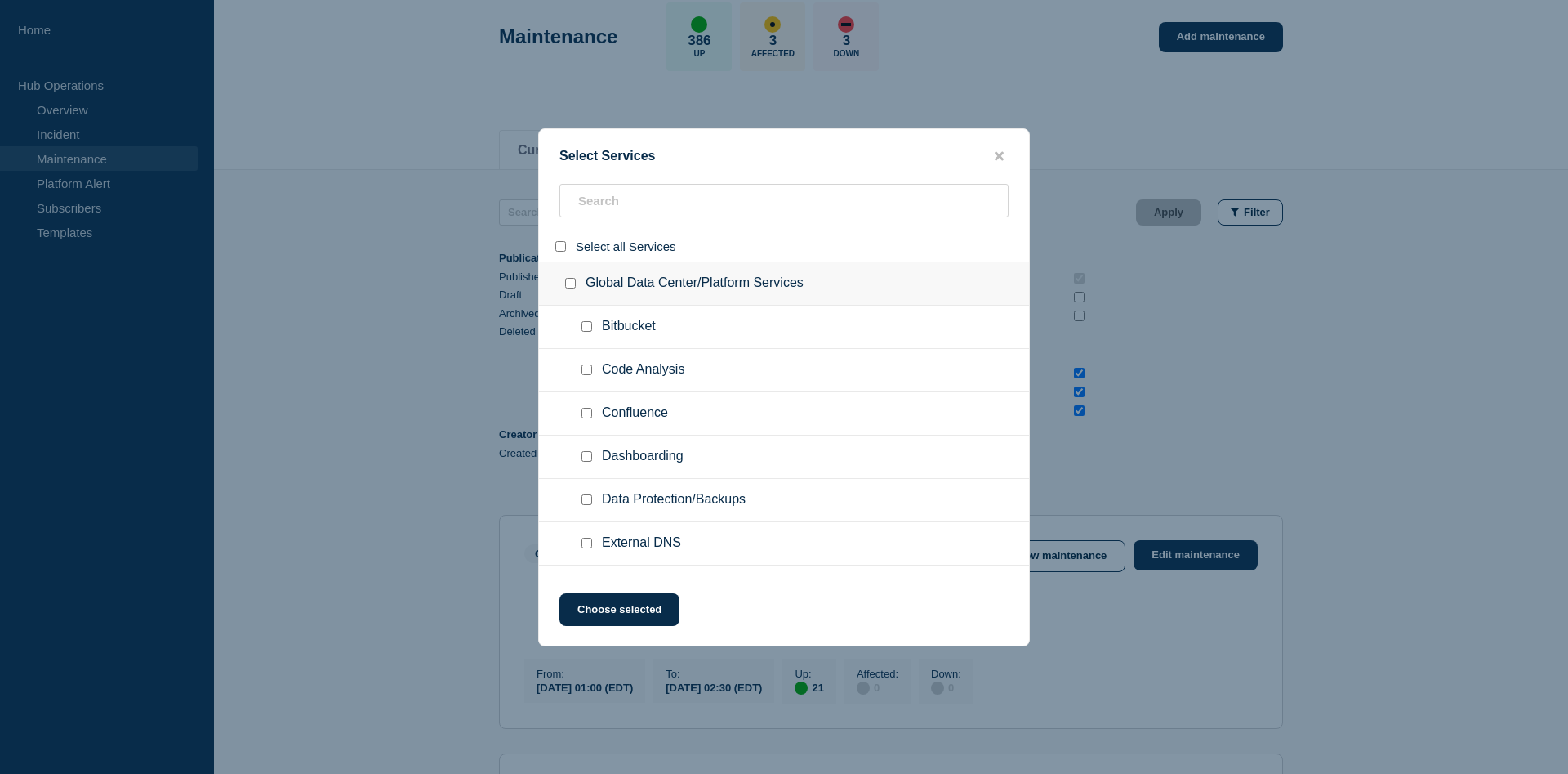
checkbox input "false"
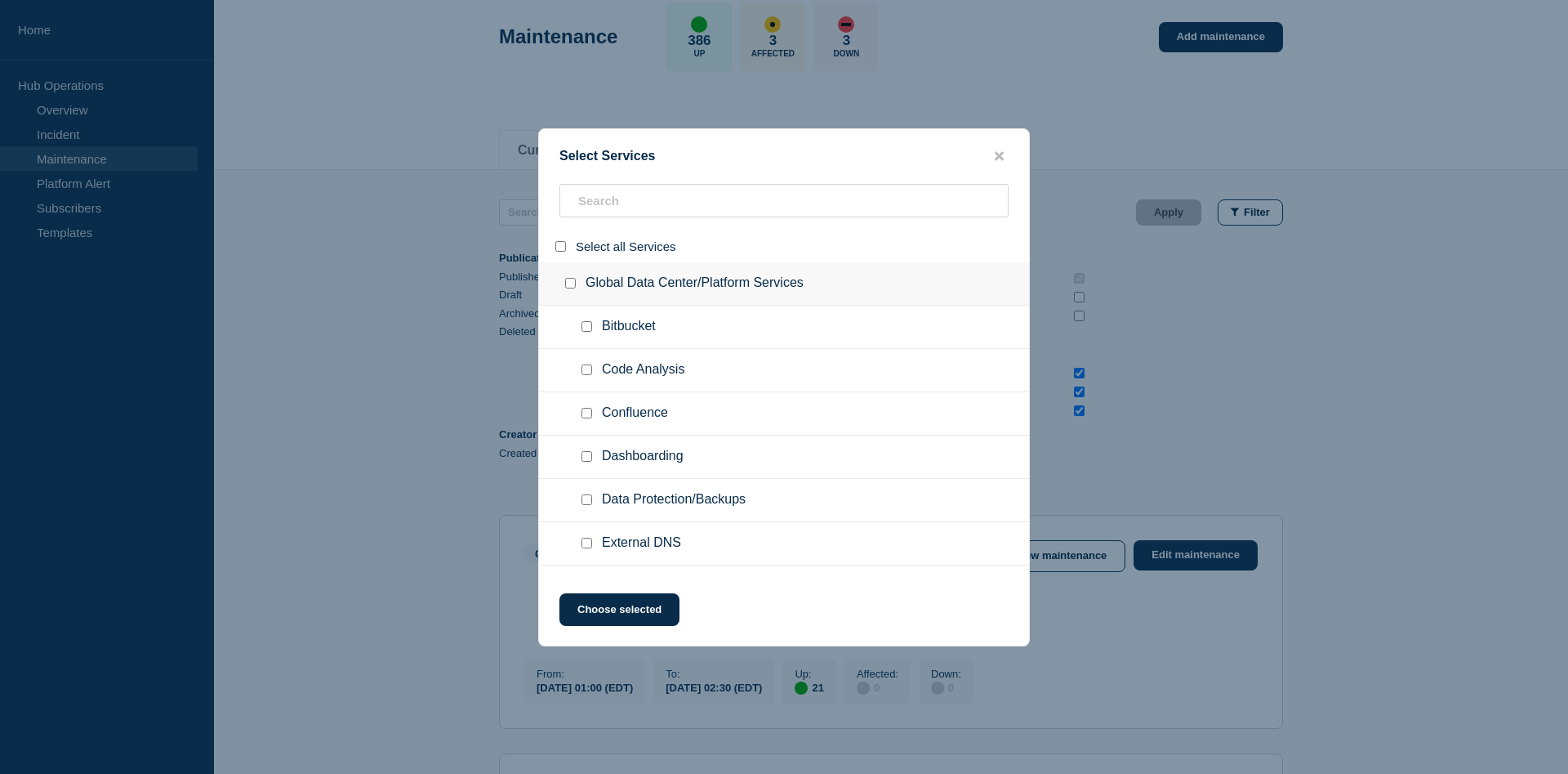
checkbox input "false"
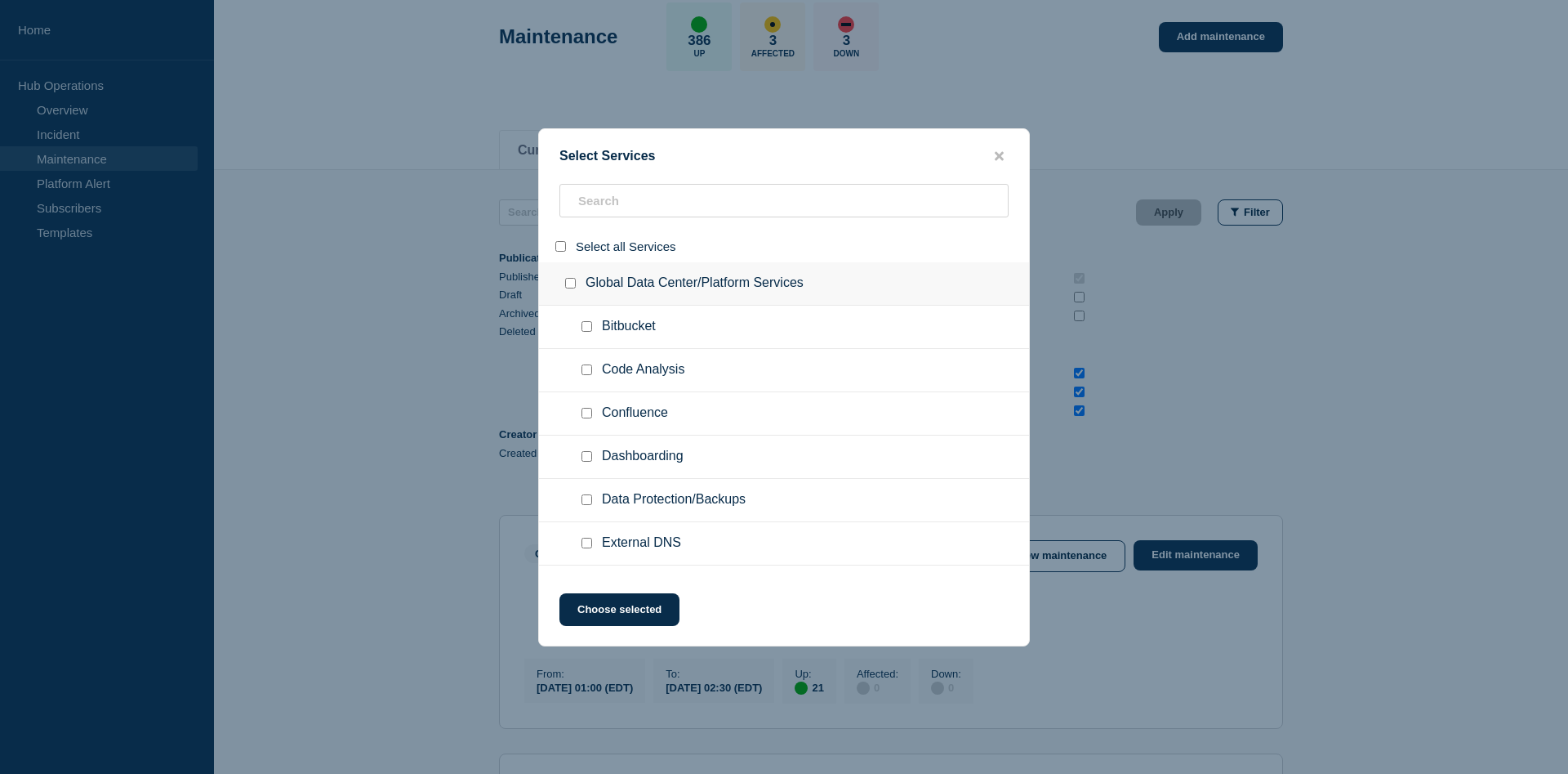
checkbox input "false"
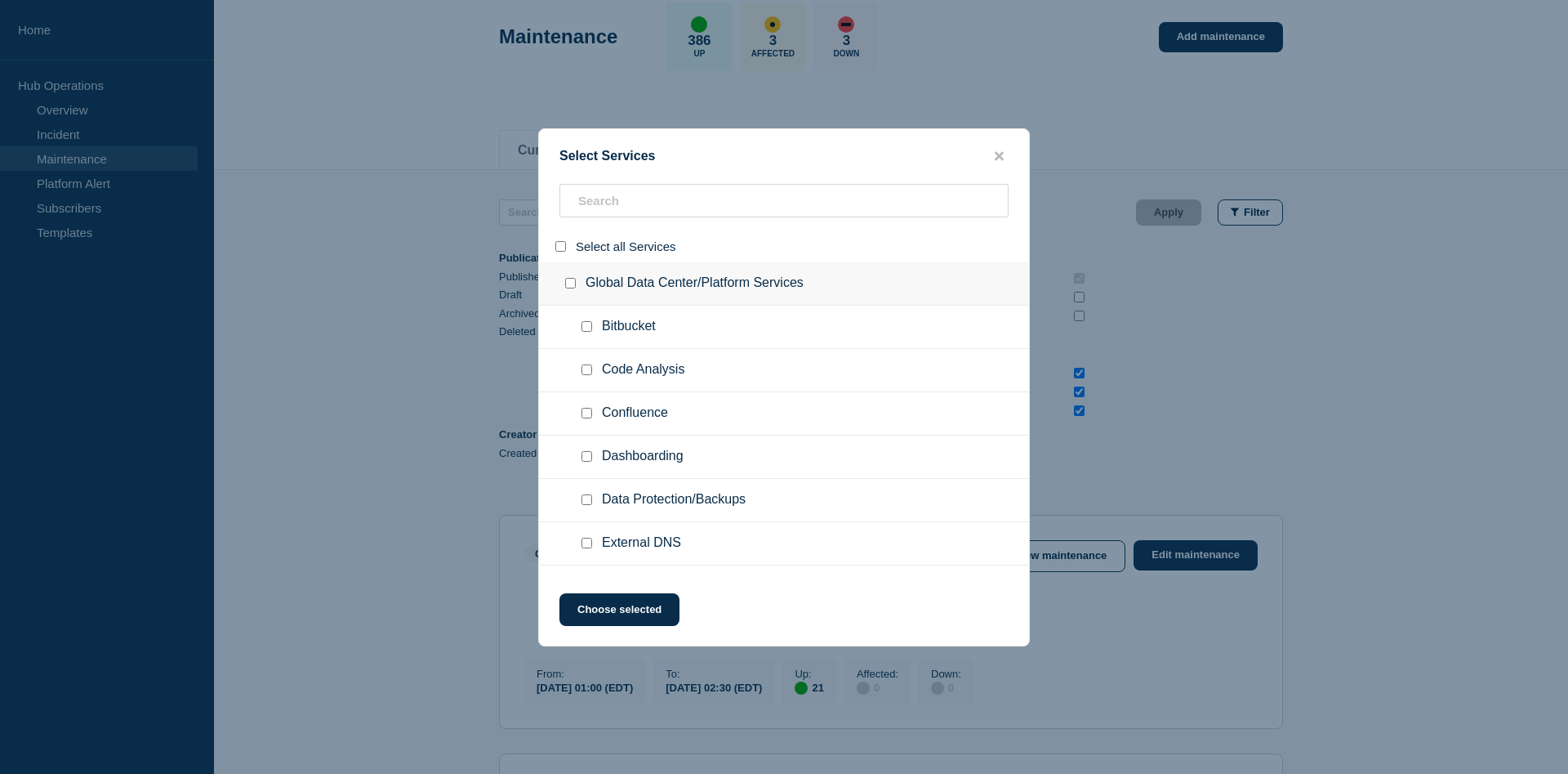
checkbox input "false"
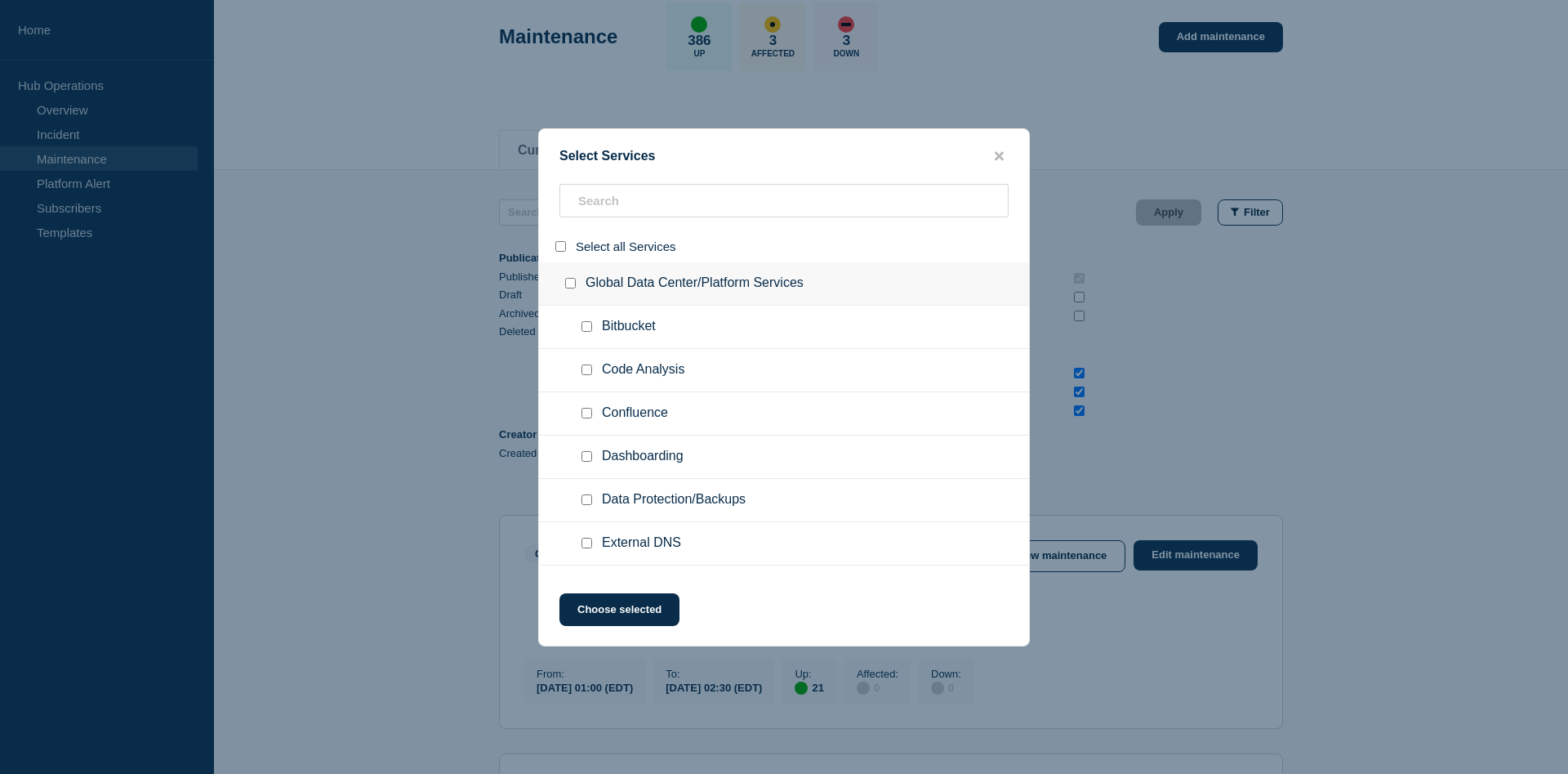
checkbox input "false"
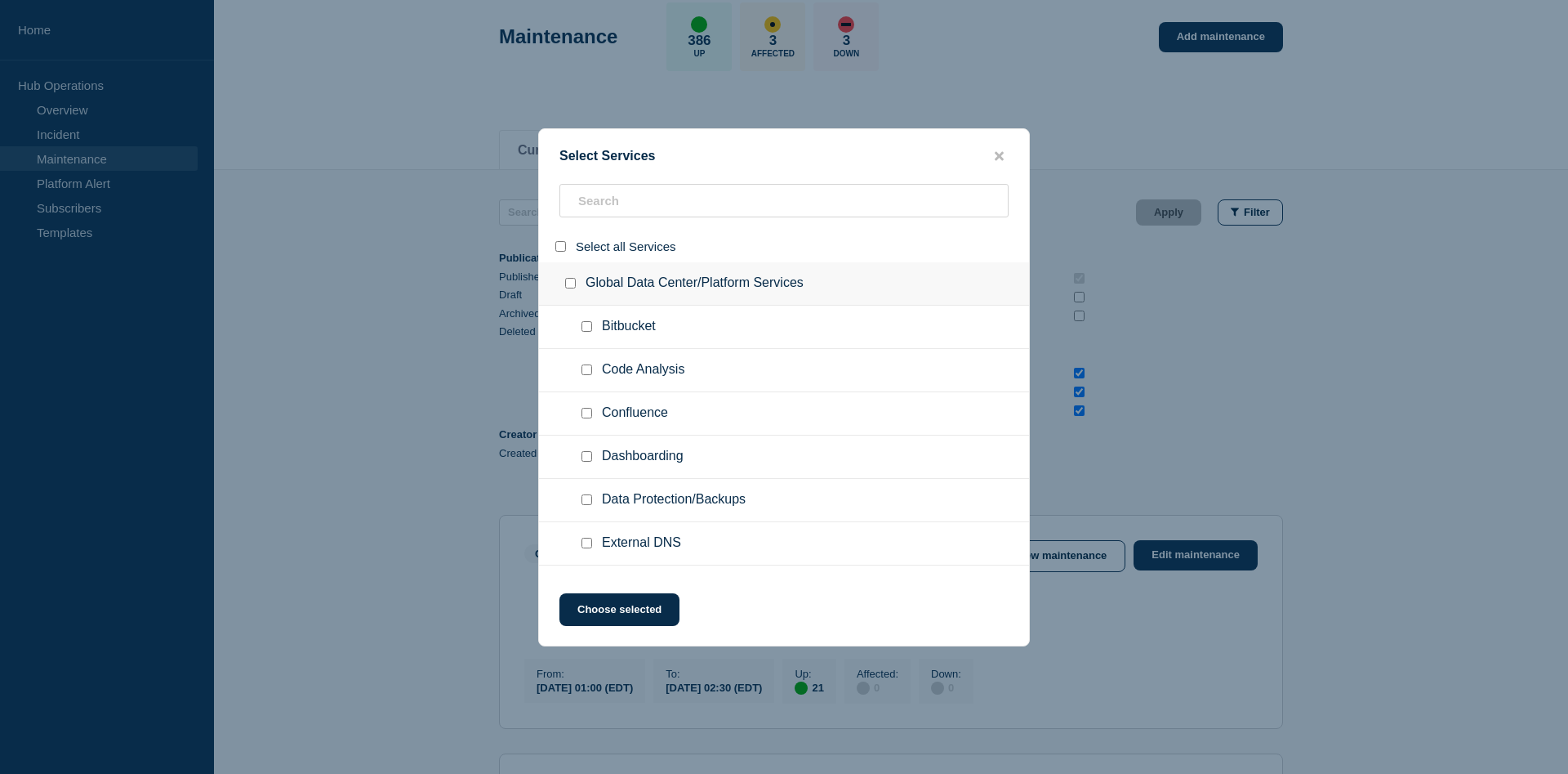
checkbox input "false"
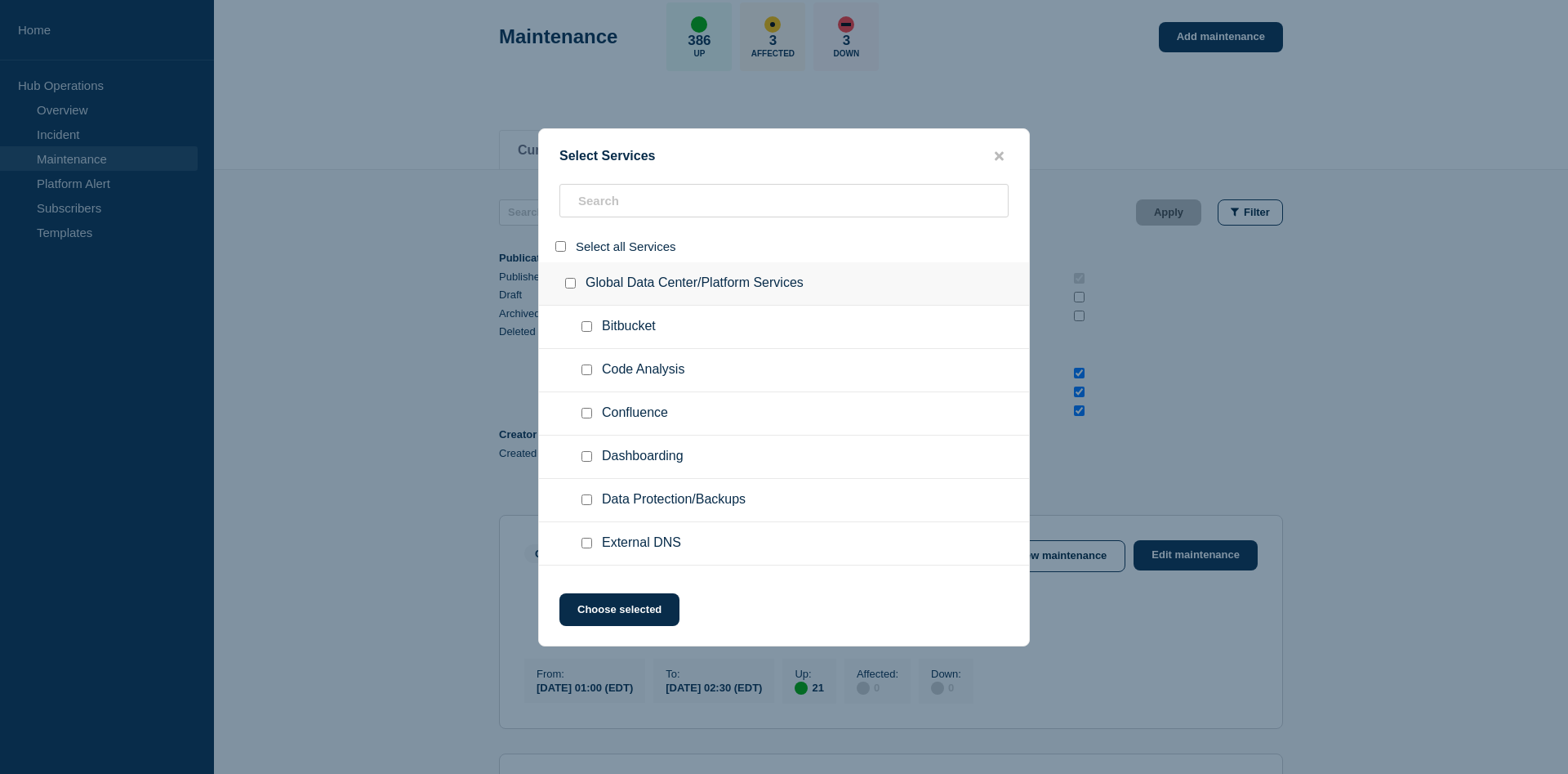
checkbox input "false"
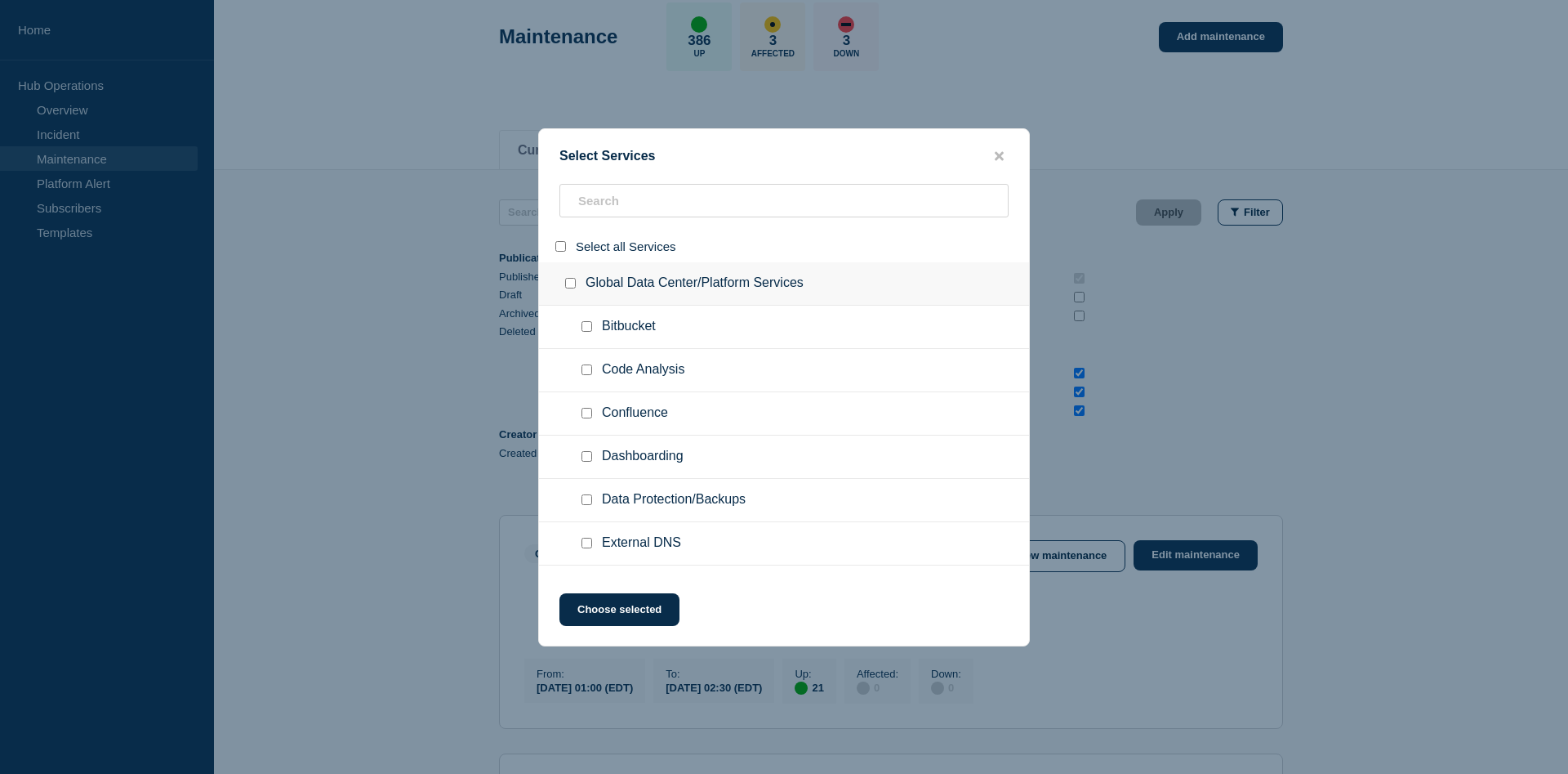
checkbox input "false"
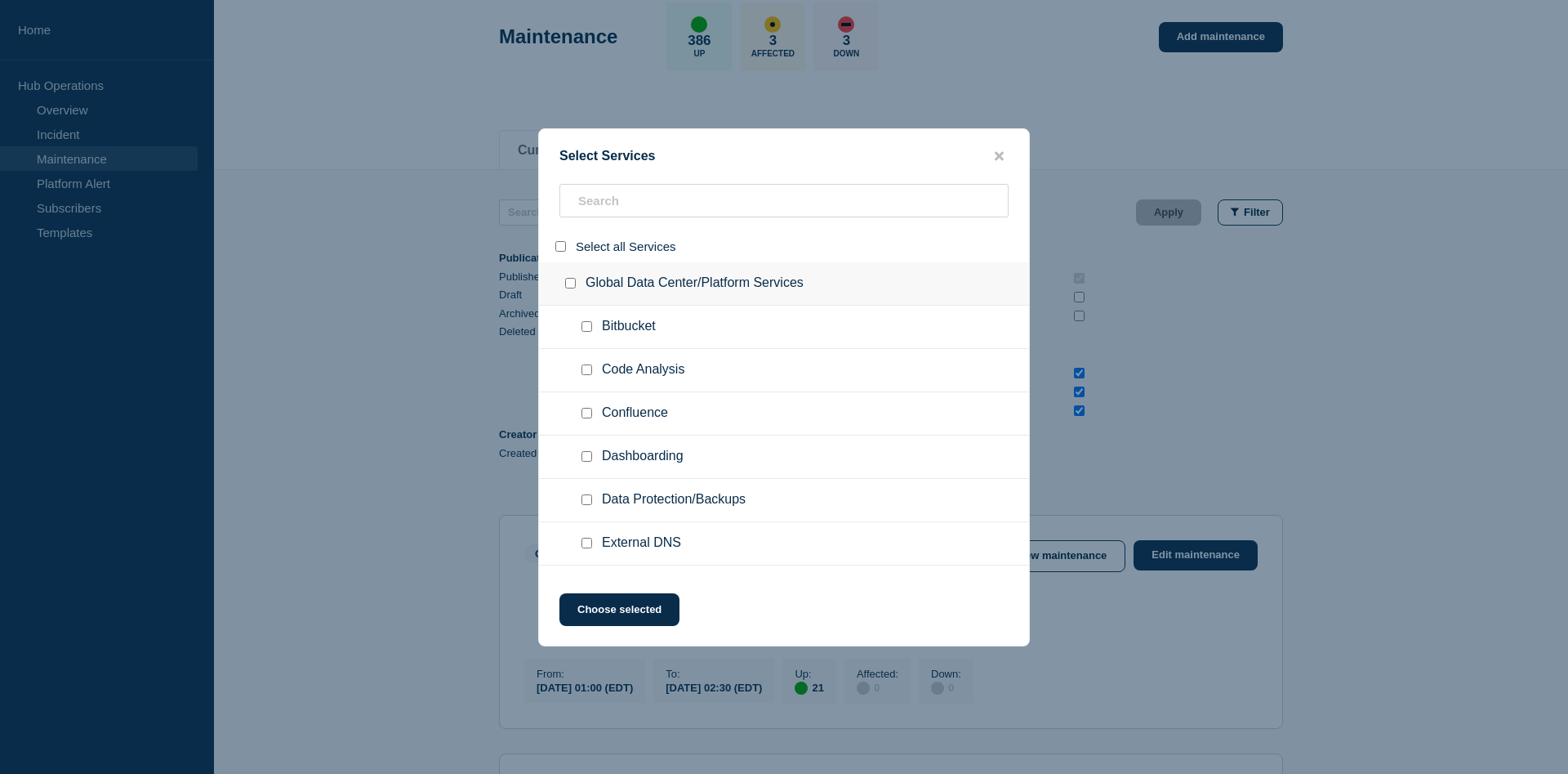
checkbox input "false"
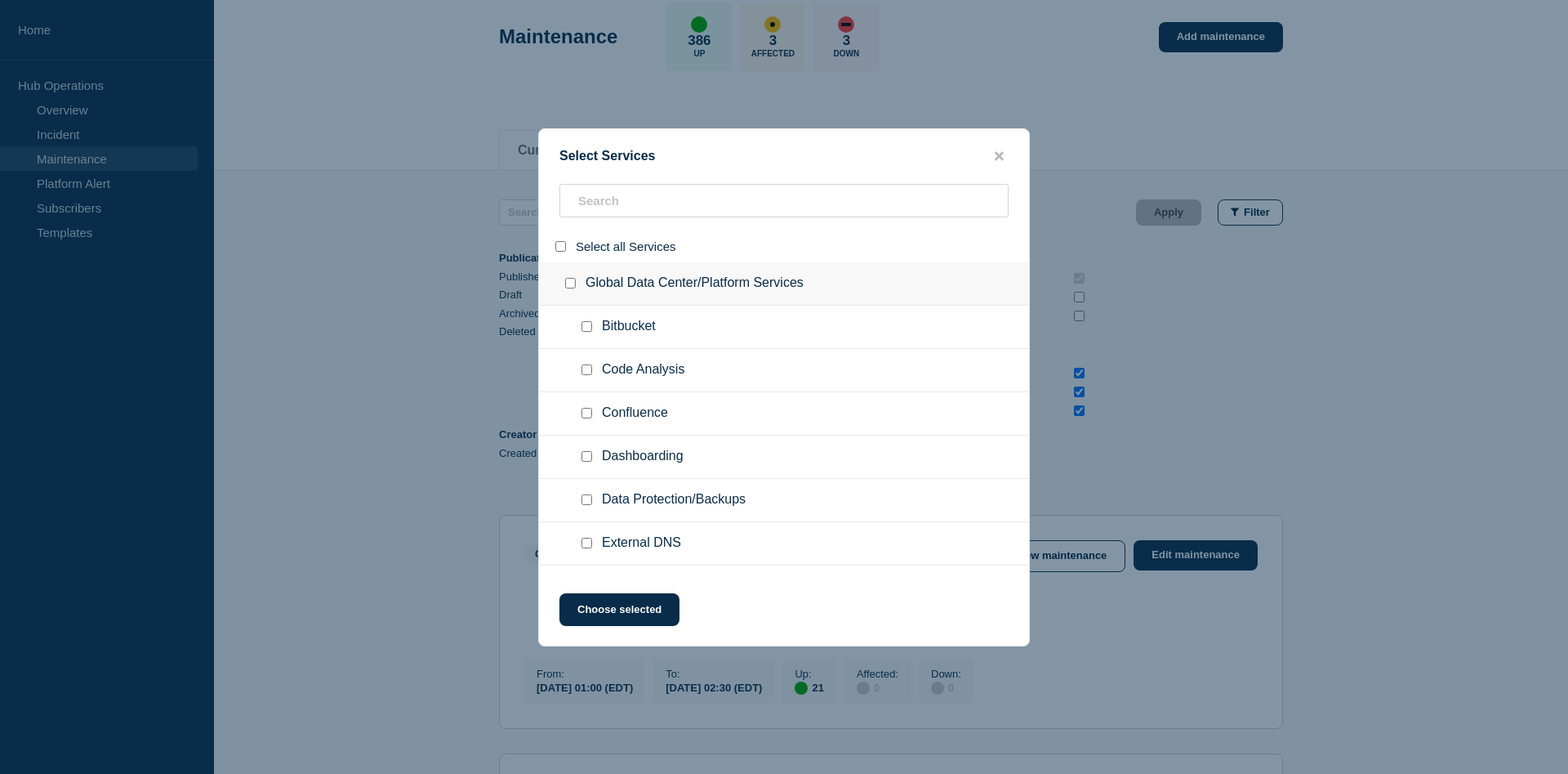
checkbox input "false"
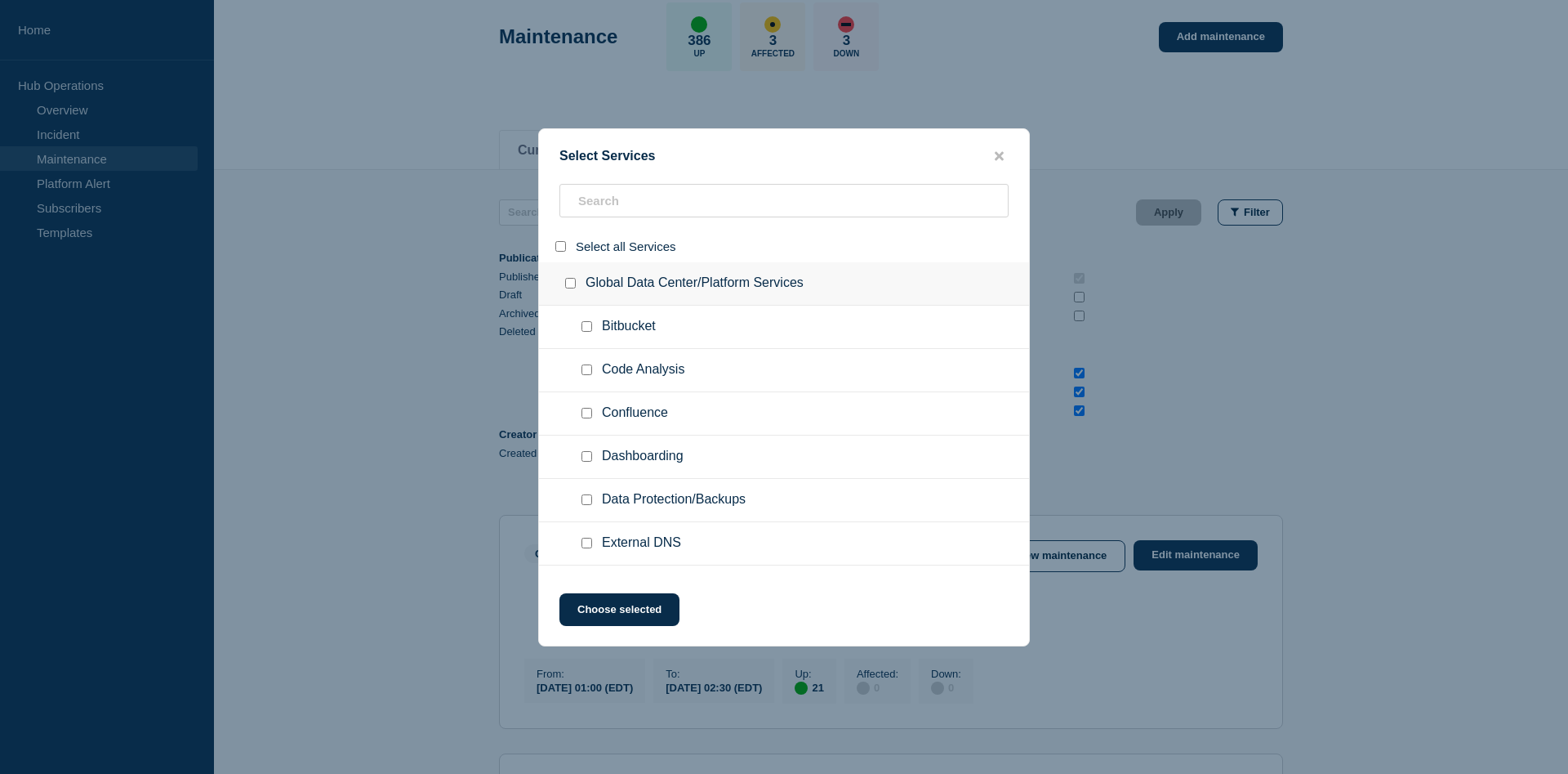
checkbox input "false"
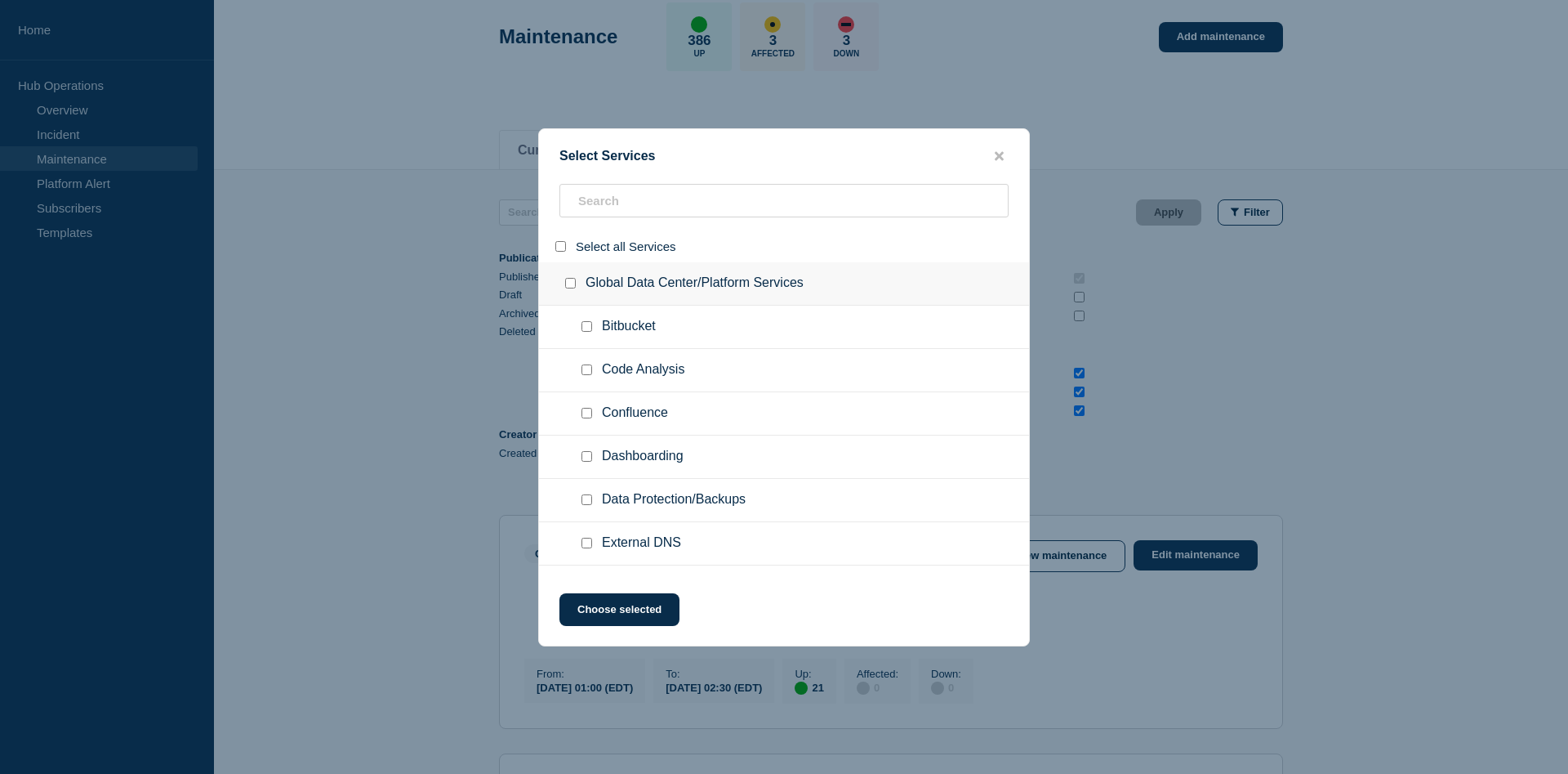
checkbox input "false"
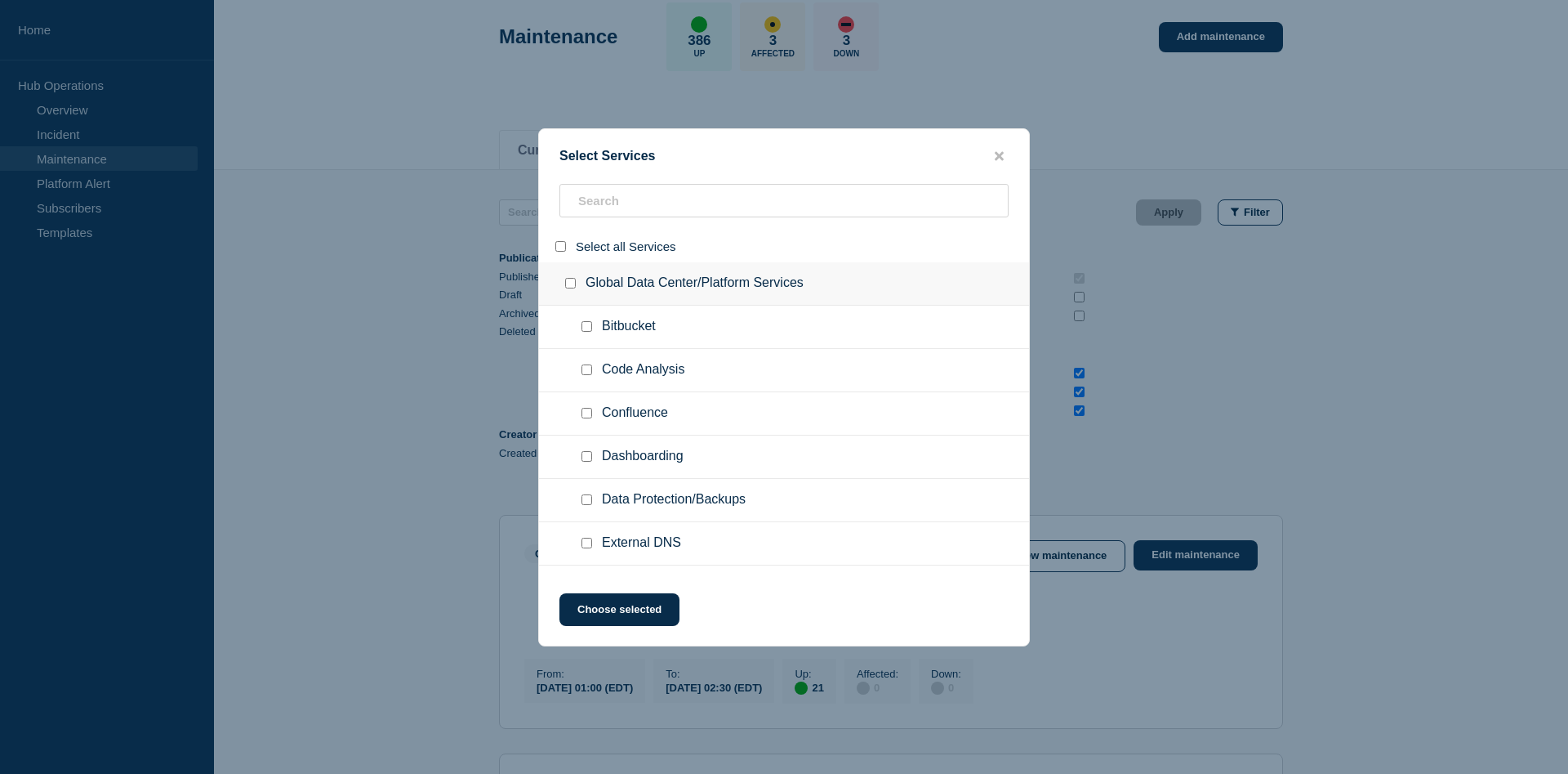
checkbox input "false"
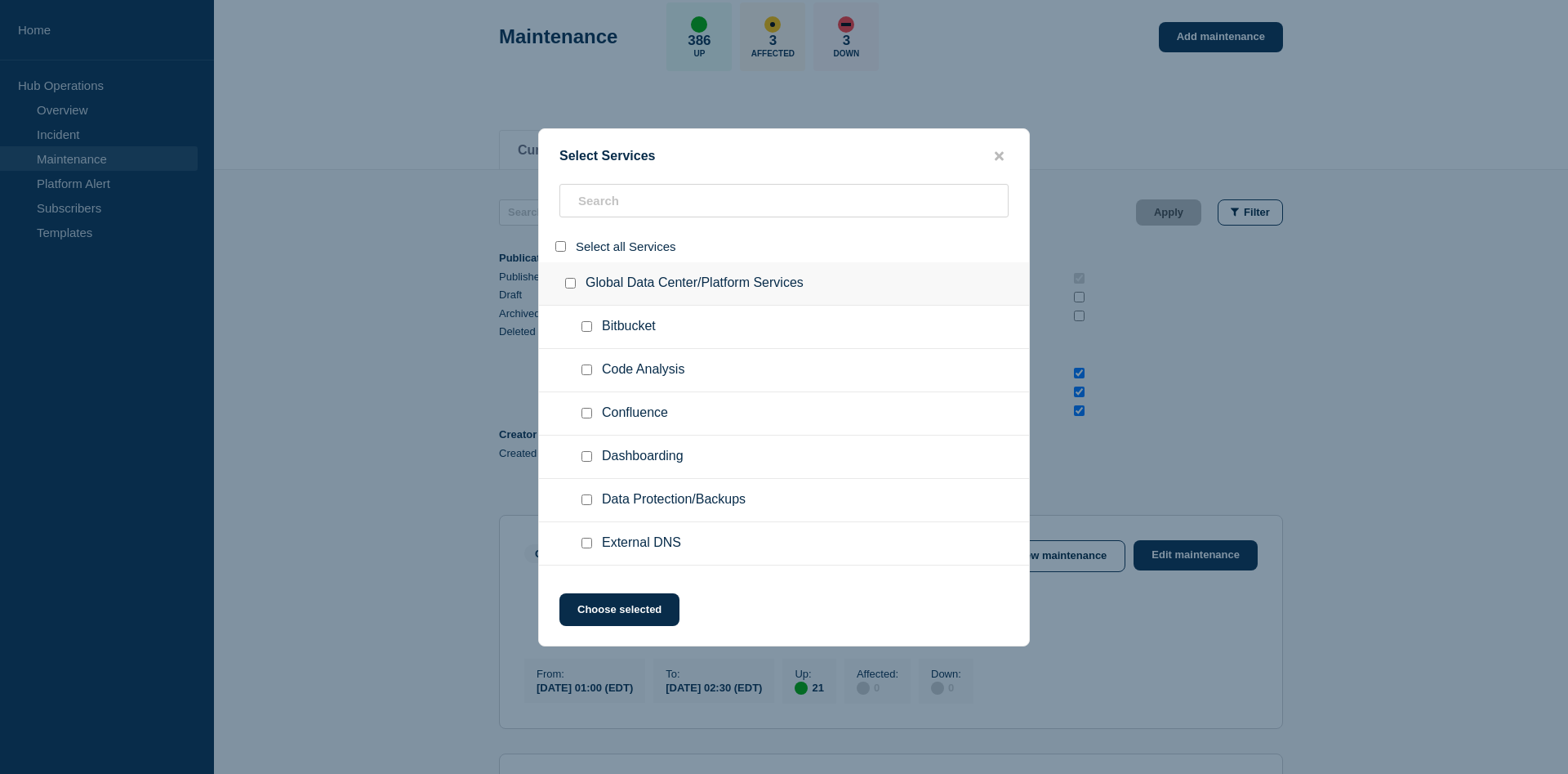
checkbox input "false"
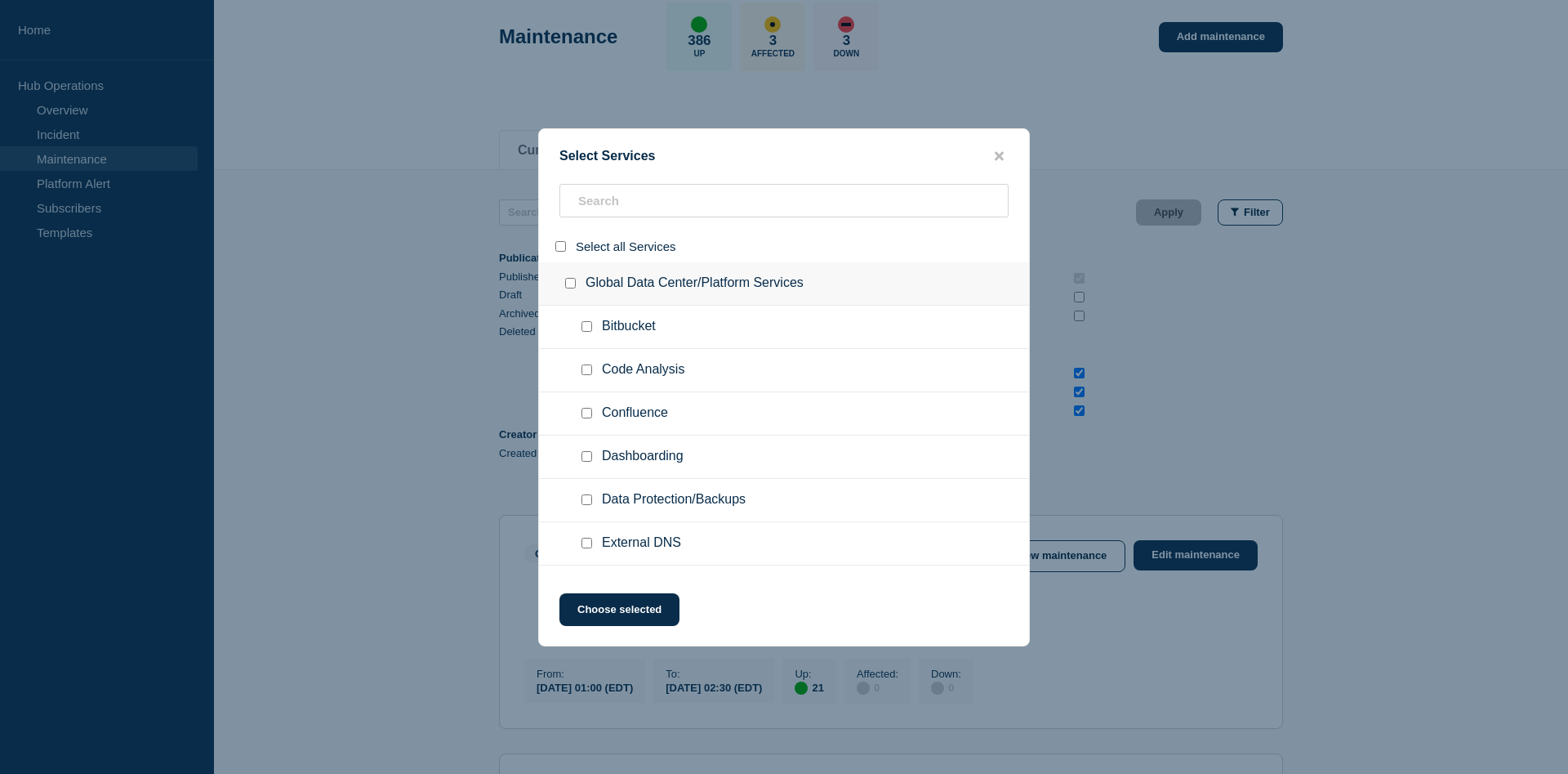
checkbox input "false"
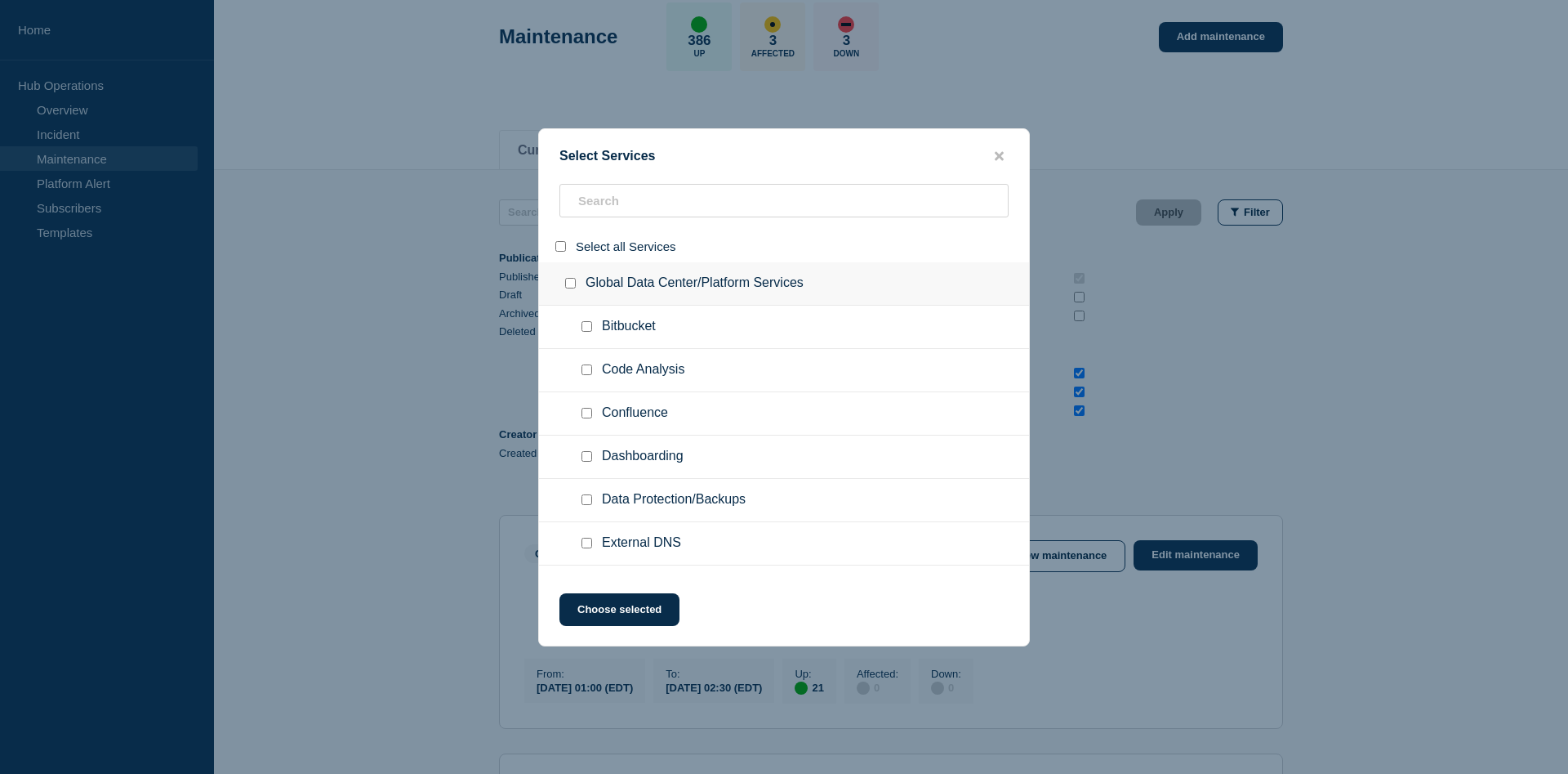
checkbox input "false"
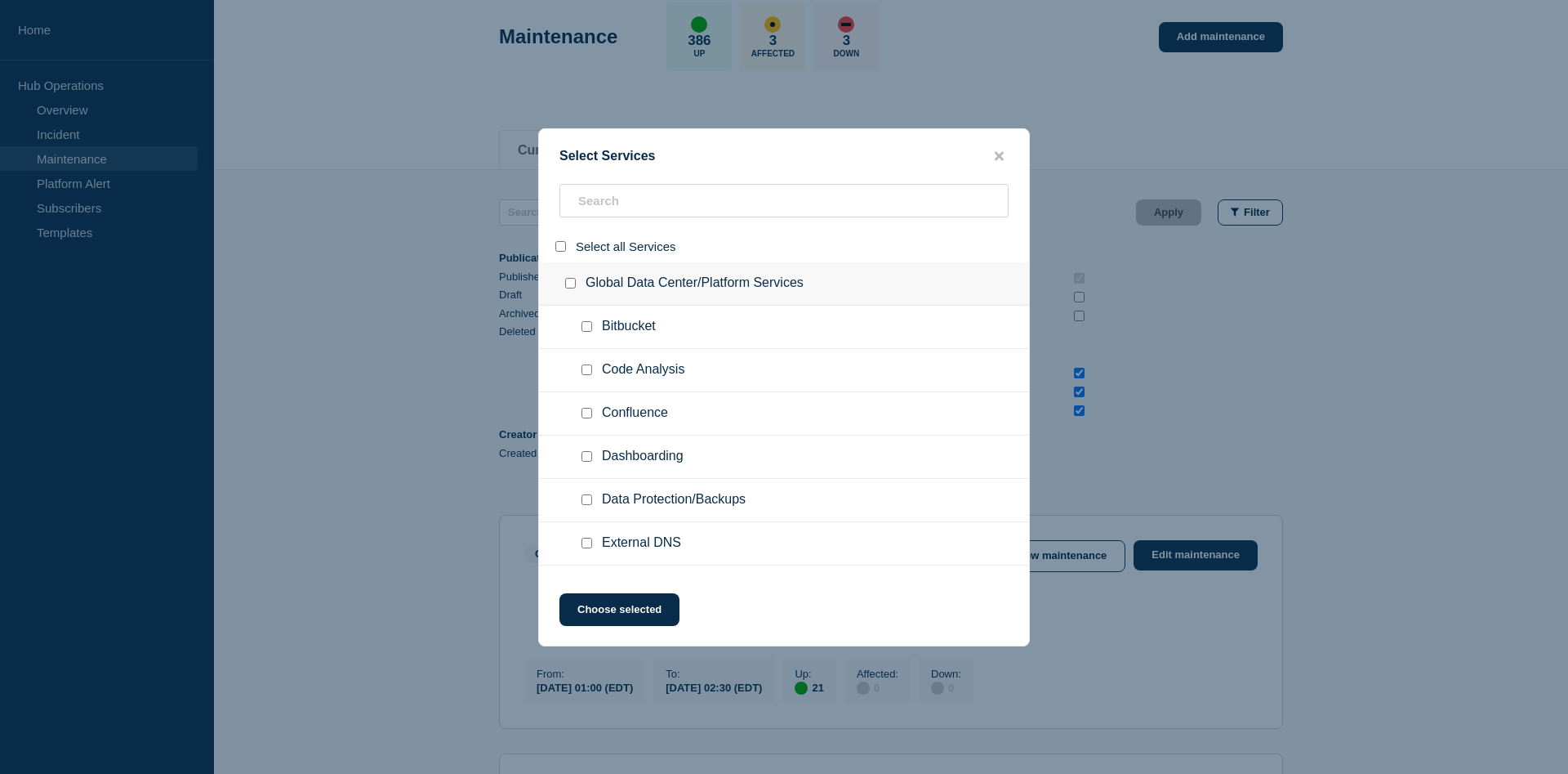
checkbox input "false"
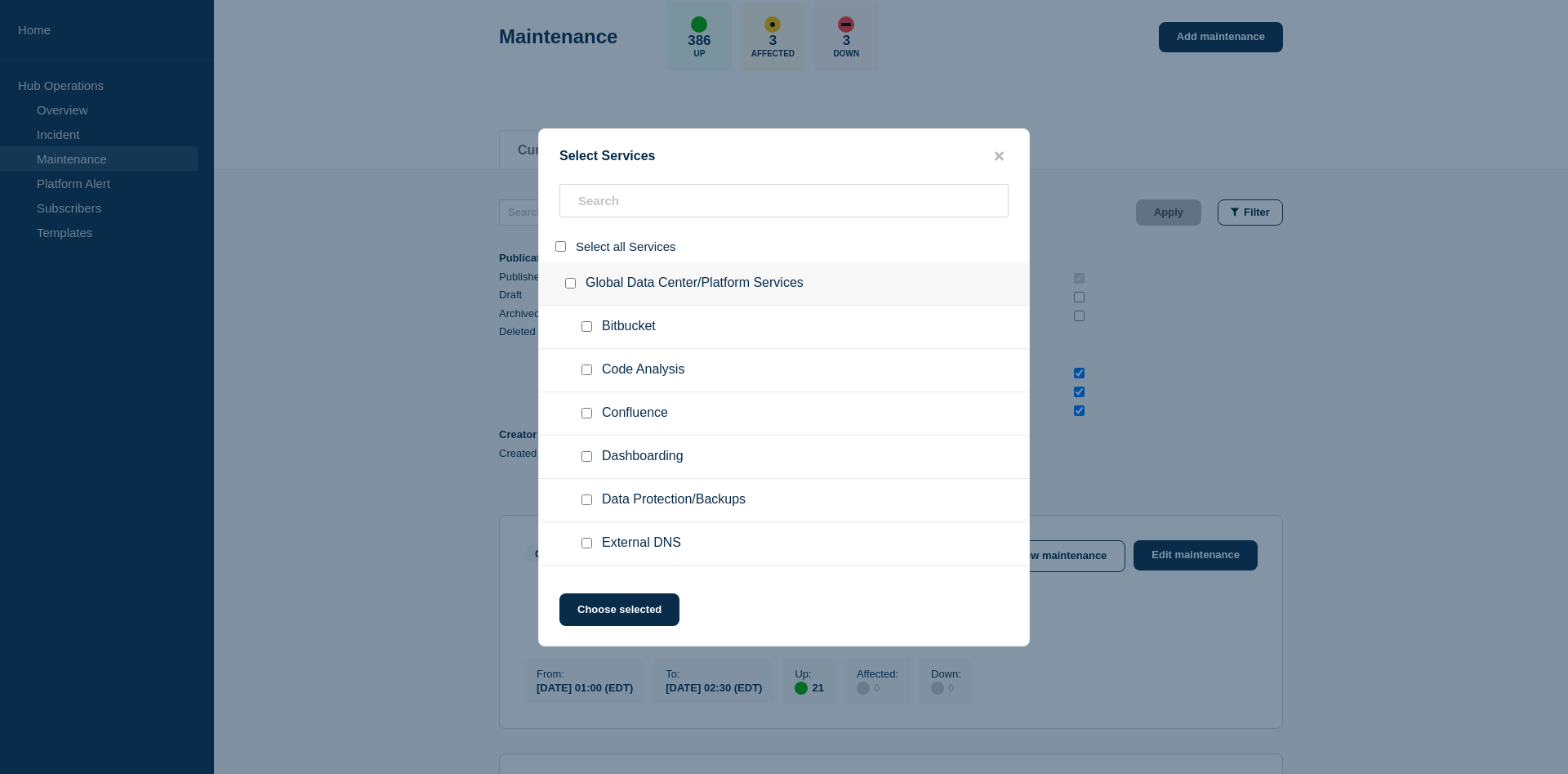
checkbox input "false"
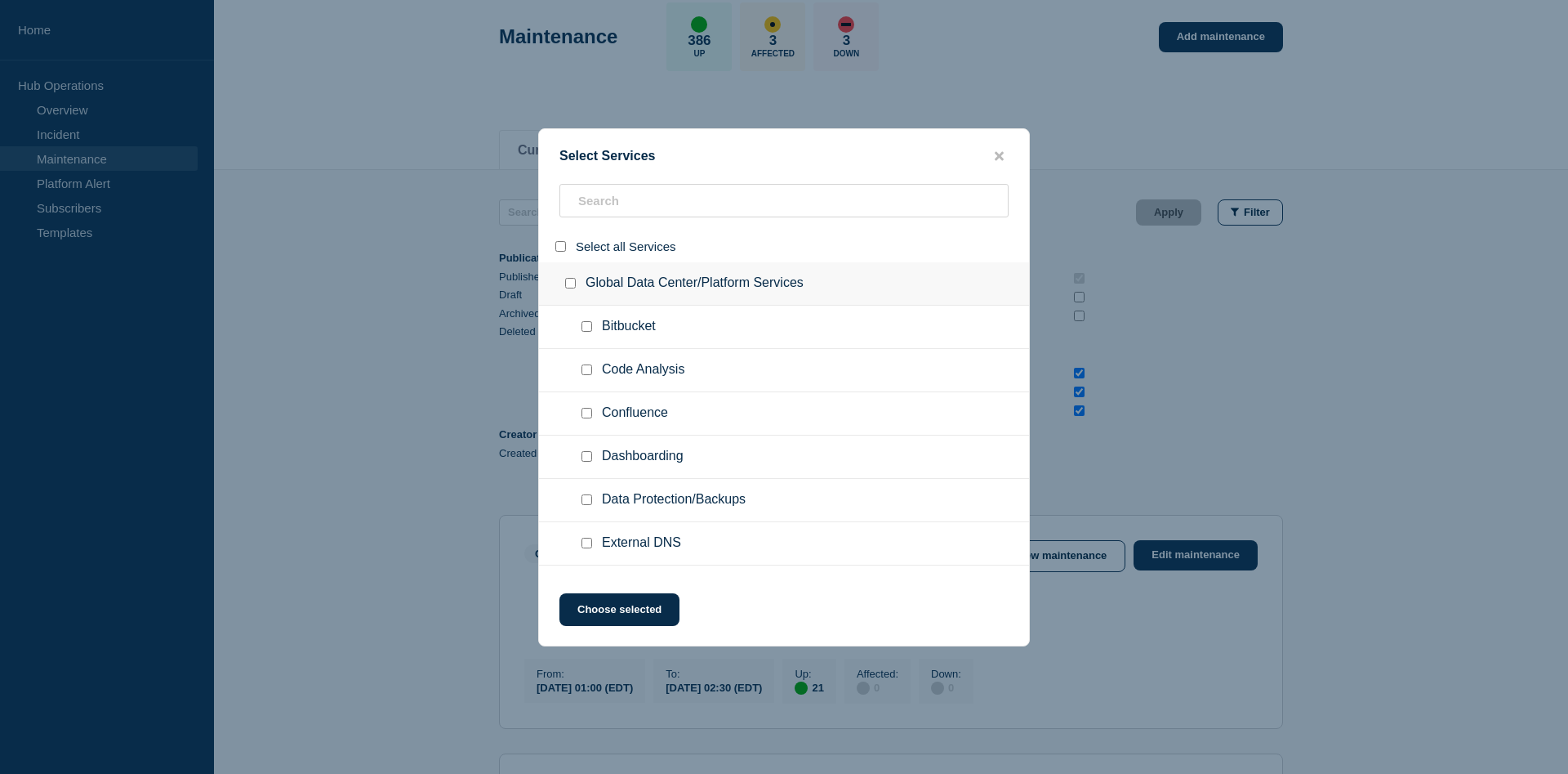
checkbox input "false"
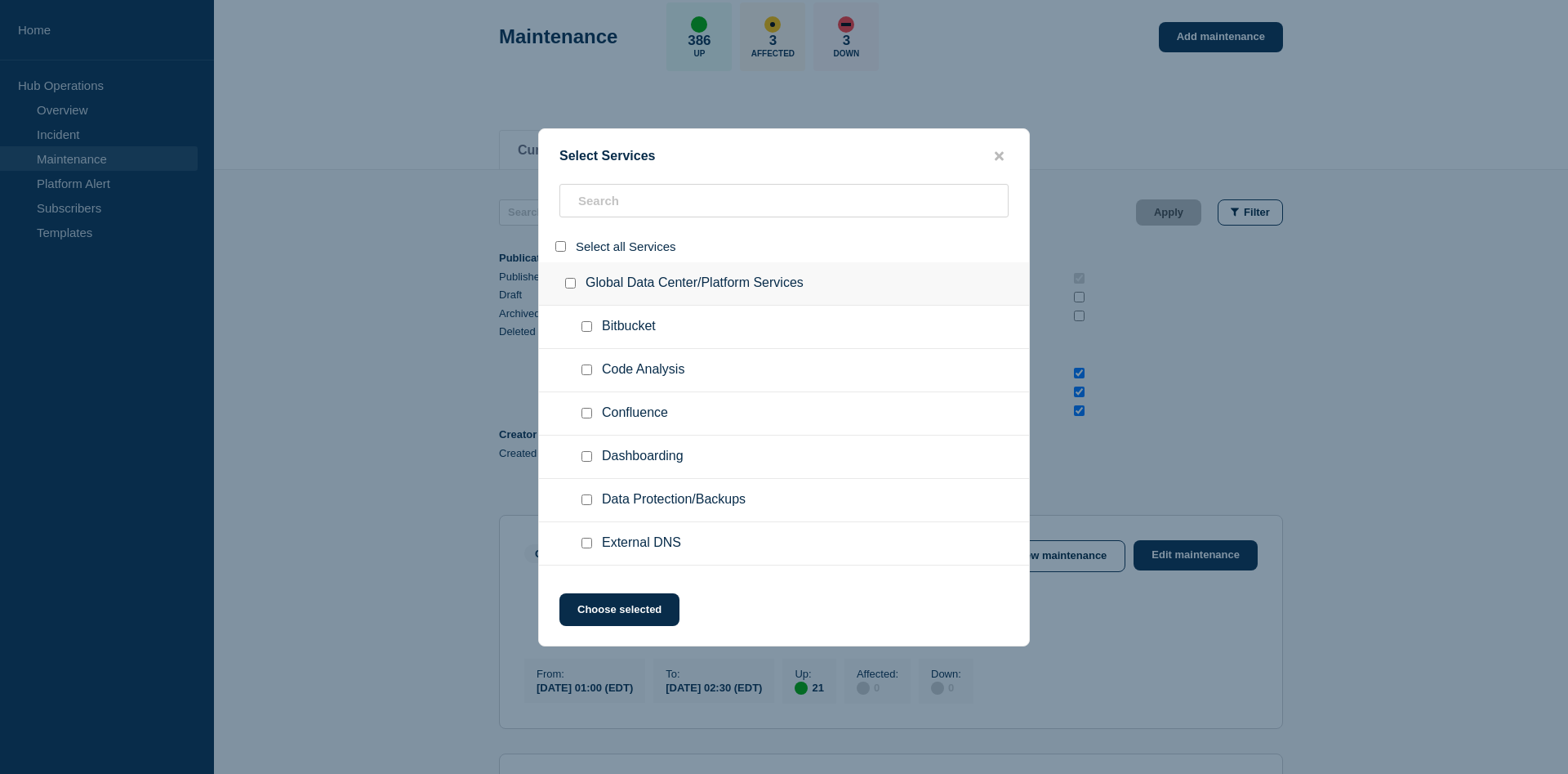
checkbox input "false"
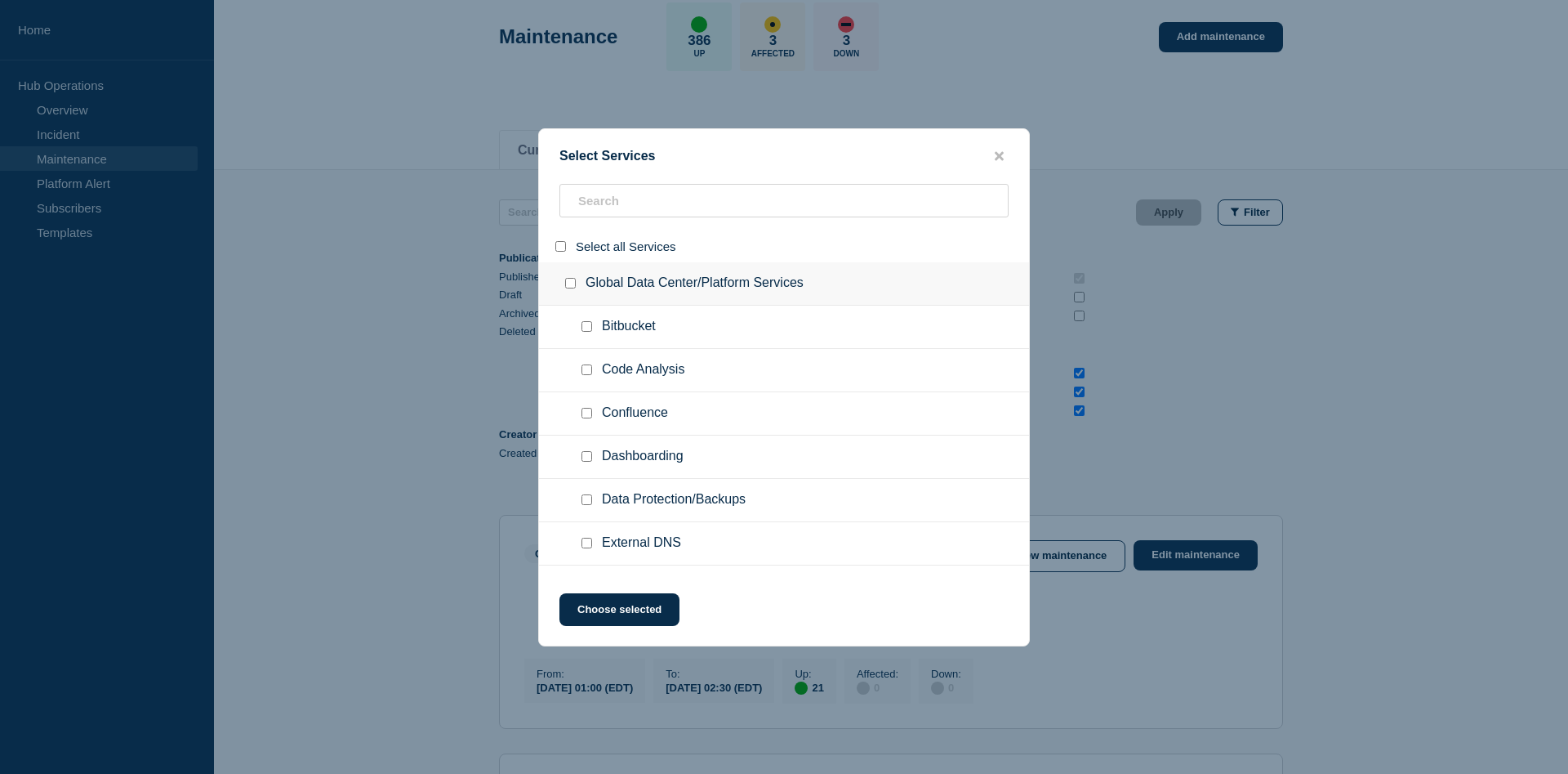
checkbox input "false"
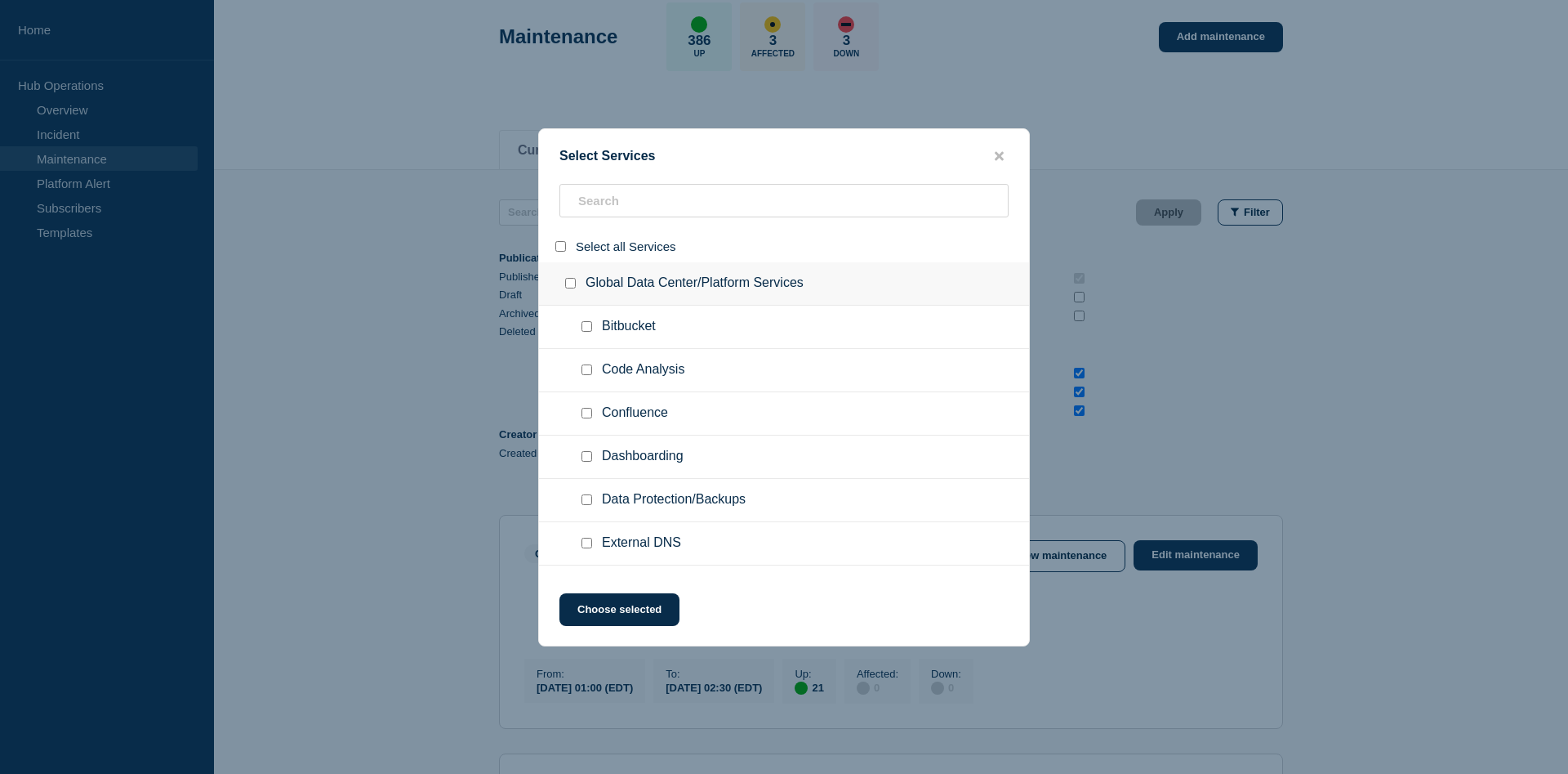
checkbox input "false"
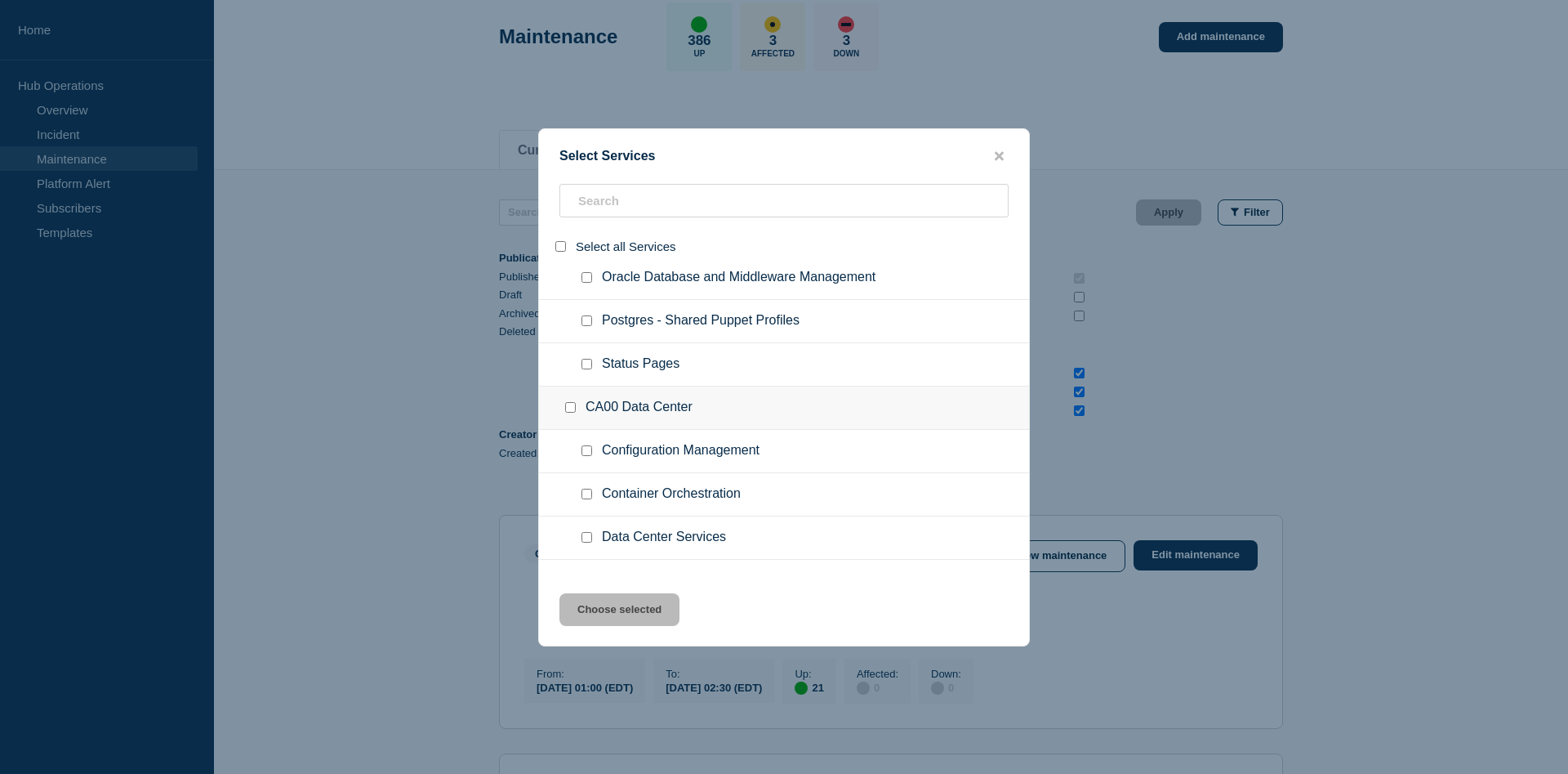
scroll to position [583, 0]
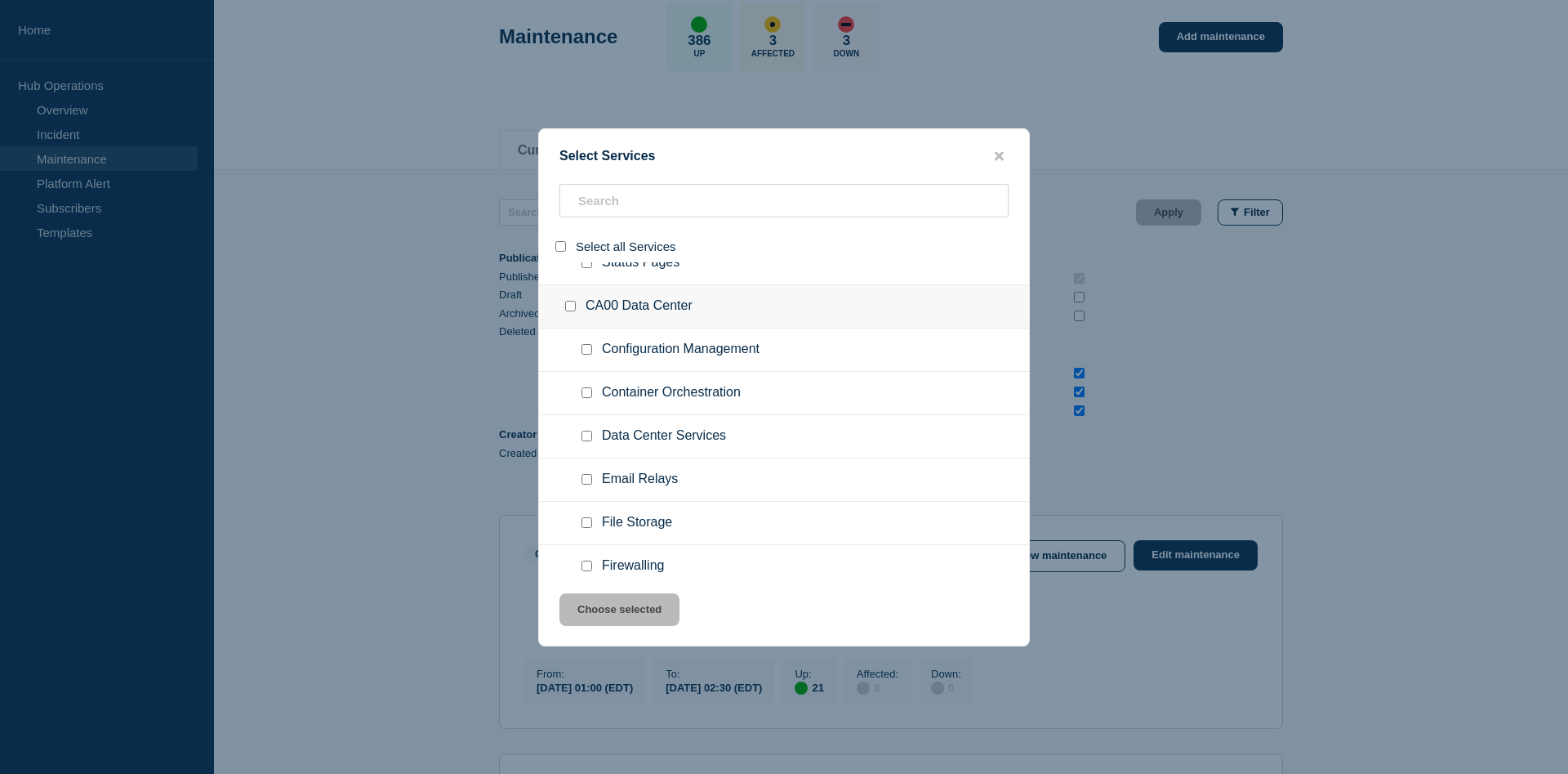
click at [588, 401] on div at bounding box center [590, 393] width 23 height 17
click at [590, 392] on input "service: Container Orchestration" at bounding box center [586, 392] width 11 height 11
click at [621, 616] on button "Choose selected" at bounding box center [620, 609] width 120 height 33
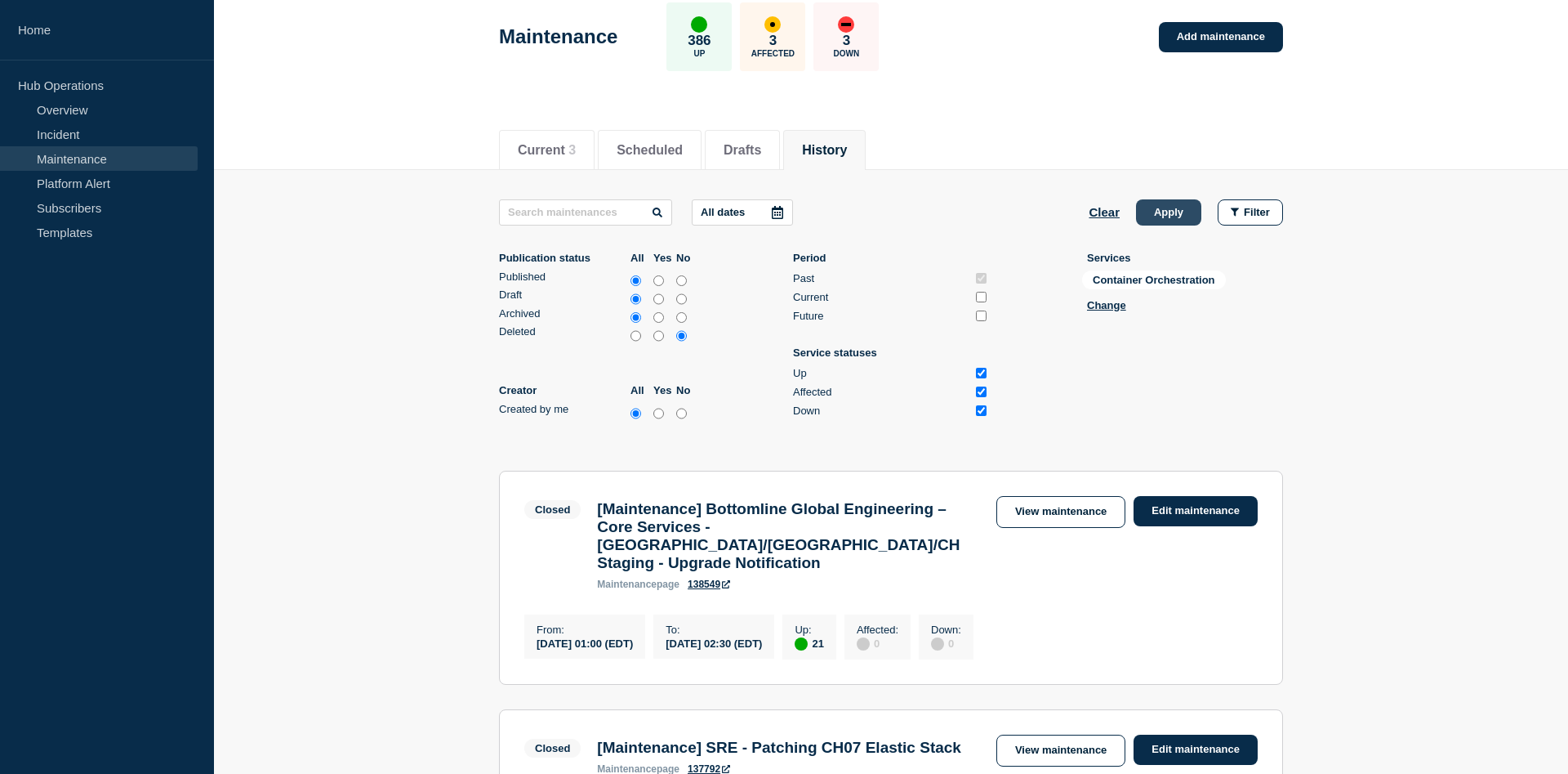
click at [1175, 211] on button "Apply" at bounding box center [1169, 212] width 65 height 26
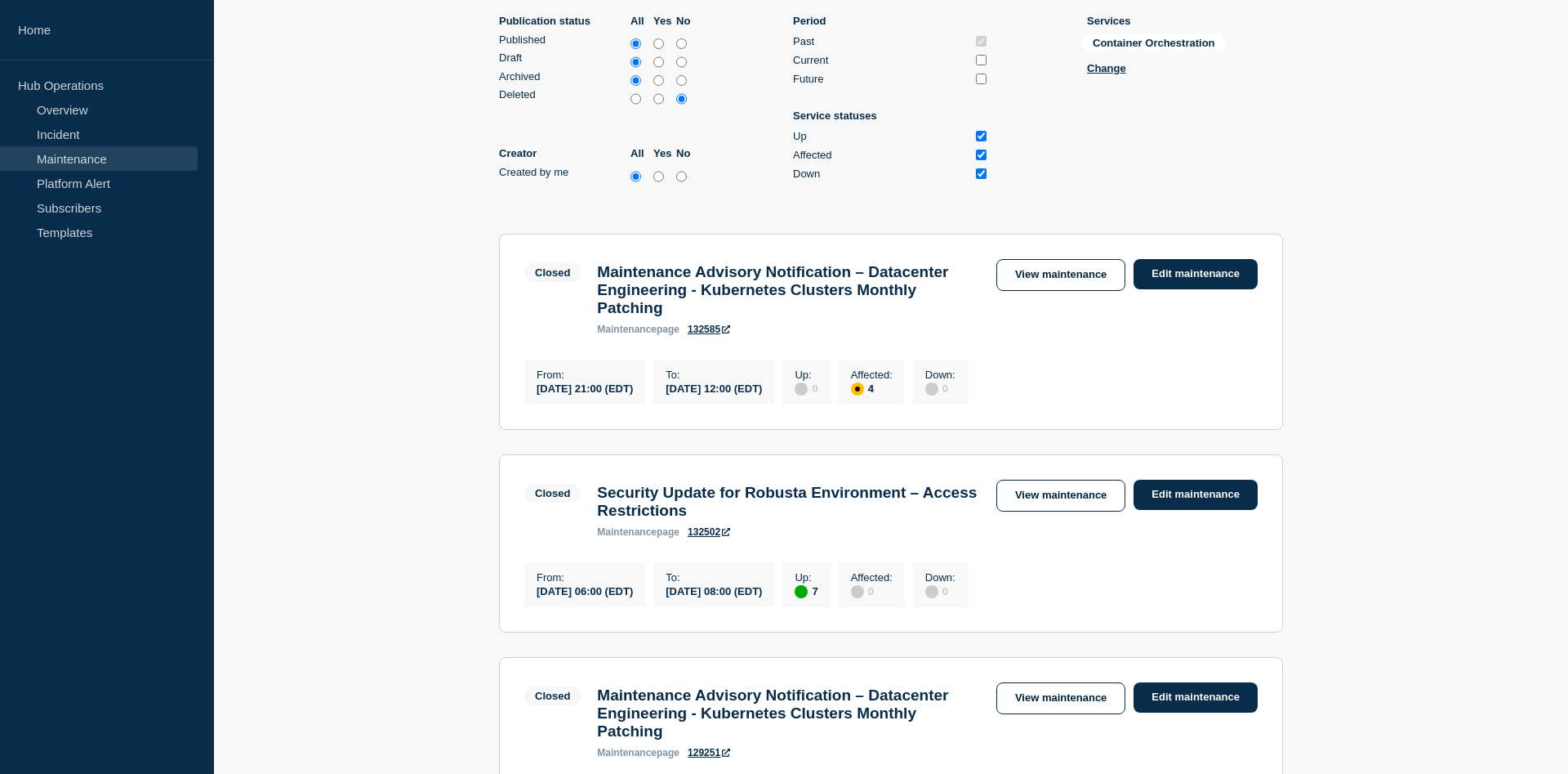
scroll to position [334, 0]
